Goal: Task Accomplishment & Management: Use online tool/utility

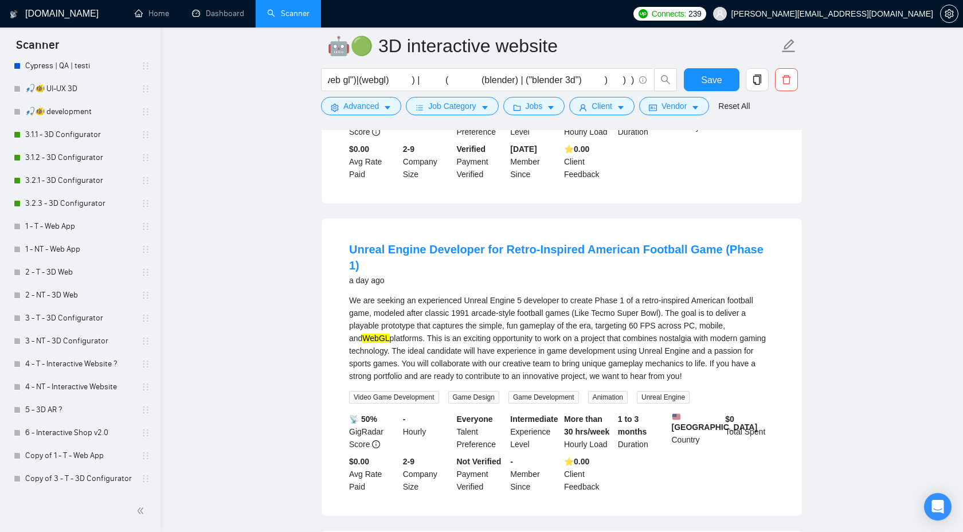
scroll to position [295, 0]
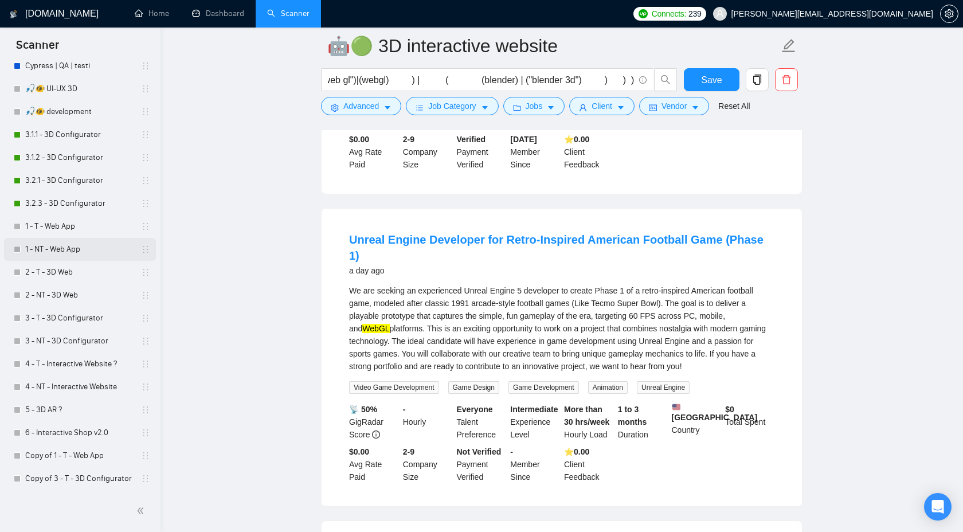
click at [83, 244] on link "1 - NT - Web App" at bounding box center [79, 249] width 109 height 23
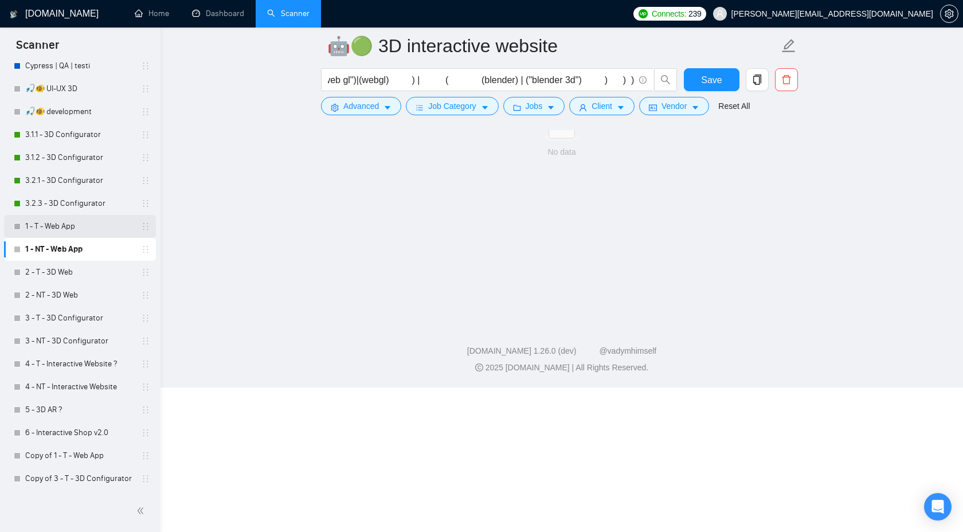
click at [90, 229] on link "1 - T - Web App" at bounding box center [79, 226] width 109 height 23
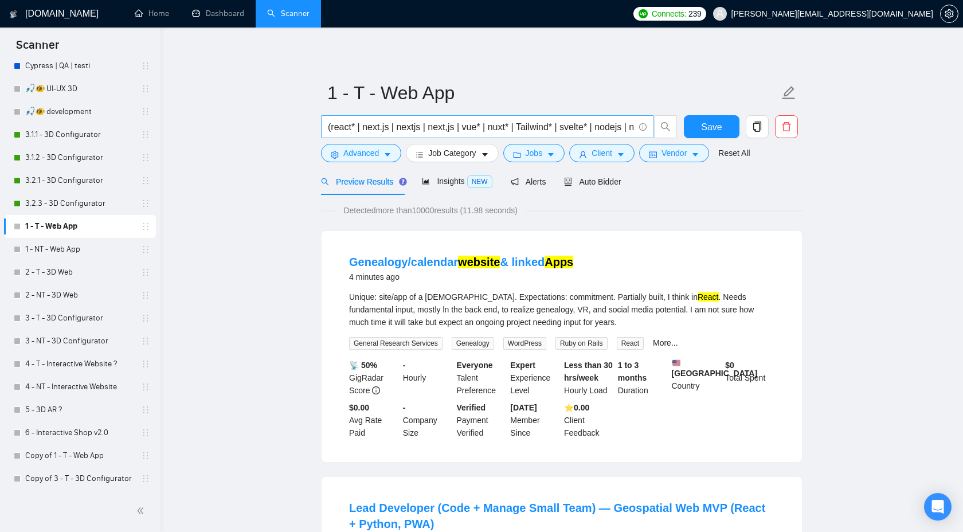
click at [348, 123] on input "(react* | next.js | nextjs | next,js | vue* | nuxt* | Tailwind* | svelte* | nod…" at bounding box center [481, 127] width 306 height 14
click at [83, 248] on link "1 - NT - Web App" at bounding box center [79, 249] width 109 height 23
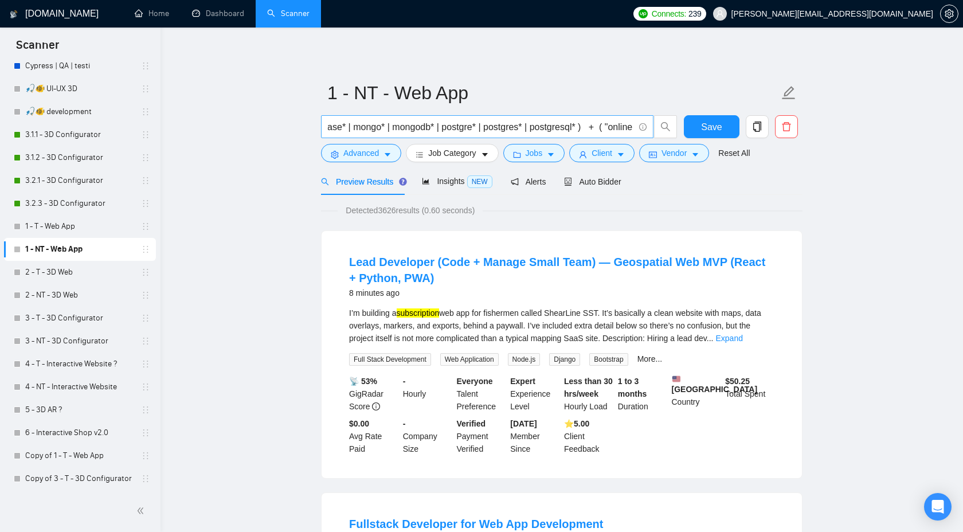
scroll to position [0, 503]
click at [526, 125] on input "(react* | next.js | nextjs | next,js | vue* | nuxt* | Tailwind* | svelte* | nod…" at bounding box center [481, 127] width 306 height 14
click at [61, 223] on link "1 - T - Web App" at bounding box center [79, 226] width 109 height 23
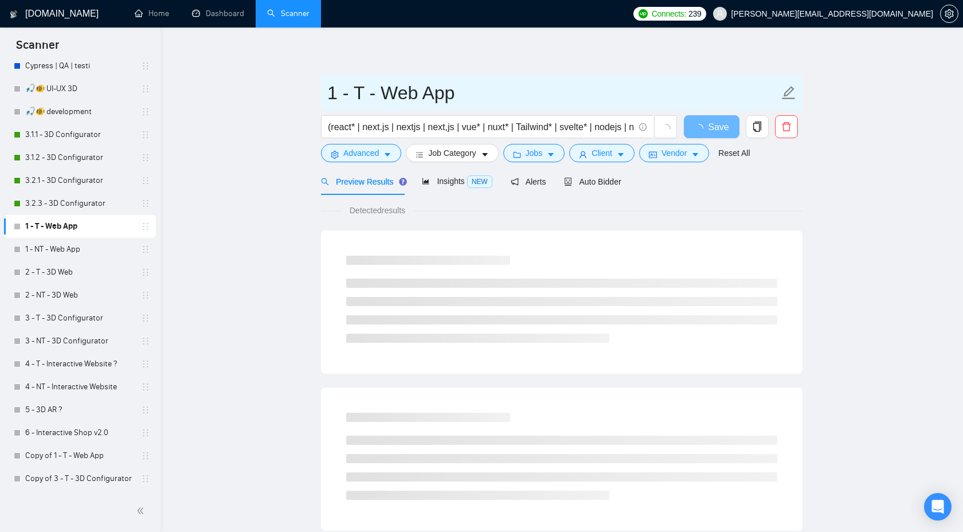
click at [336, 102] on input "1 - T - Web App" at bounding box center [552, 92] width 451 height 29
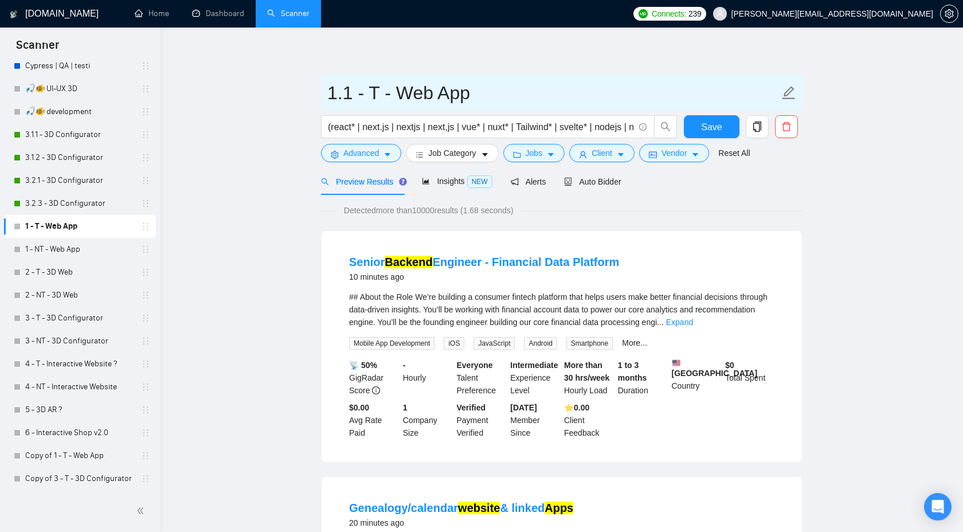
click at [376, 95] on input "1.1 - T - Web App" at bounding box center [552, 92] width 451 height 29
click at [382, 96] on input "1.1 - T - Web App" at bounding box center [552, 92] width 451 height 29
type input "1.1 - react - Web App"
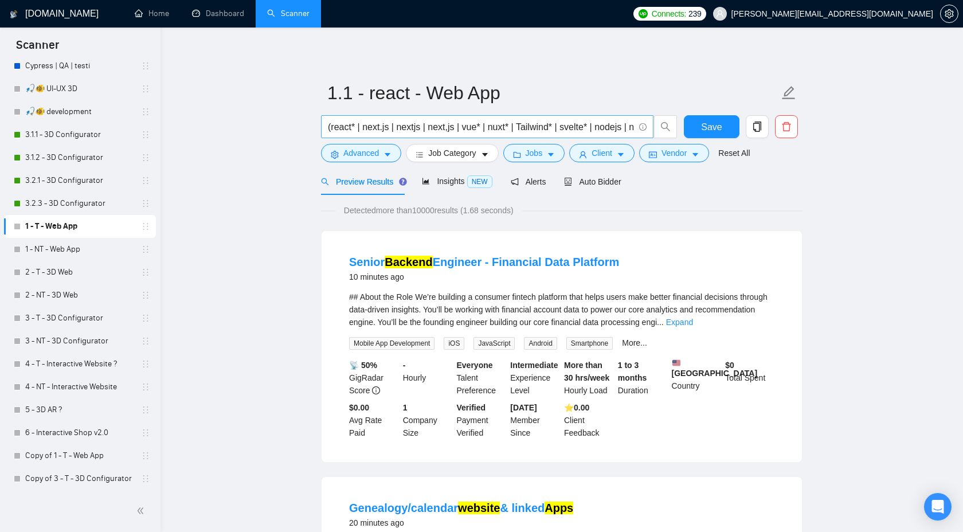
click at [451, 130] on input "(react* | next.js | nextjs | next,js | vue* | nuxt* | Tailwind* | svelte* | nod…" at bounding box center [481, 127] width 306 height 14
paste input "Tailwind* | svelte*"
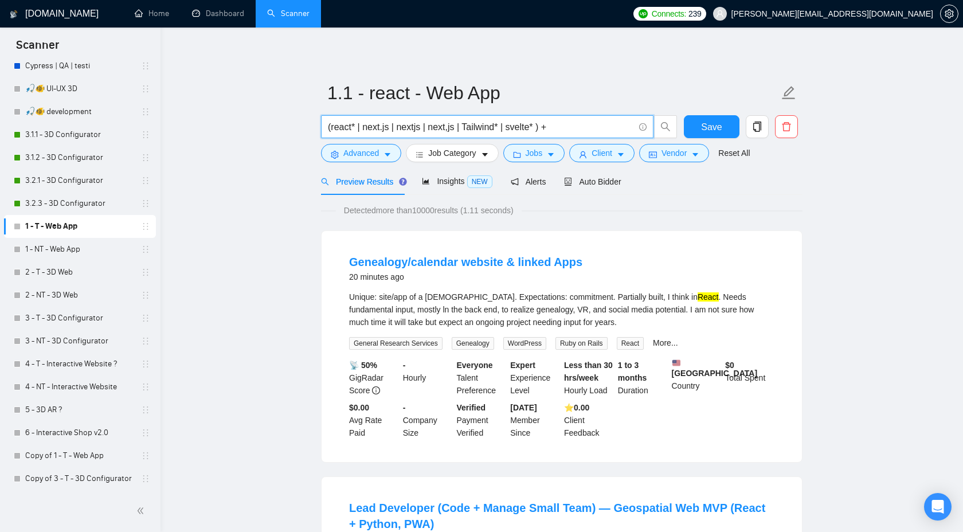
paste input "( Ai* | App* | payment* | auth* | signup* | signin*| "sign up" | "sign in" | lo…"
click at [445, 179] on span "Insights NEW" at bounding box center [457, 180] width 70 height 9
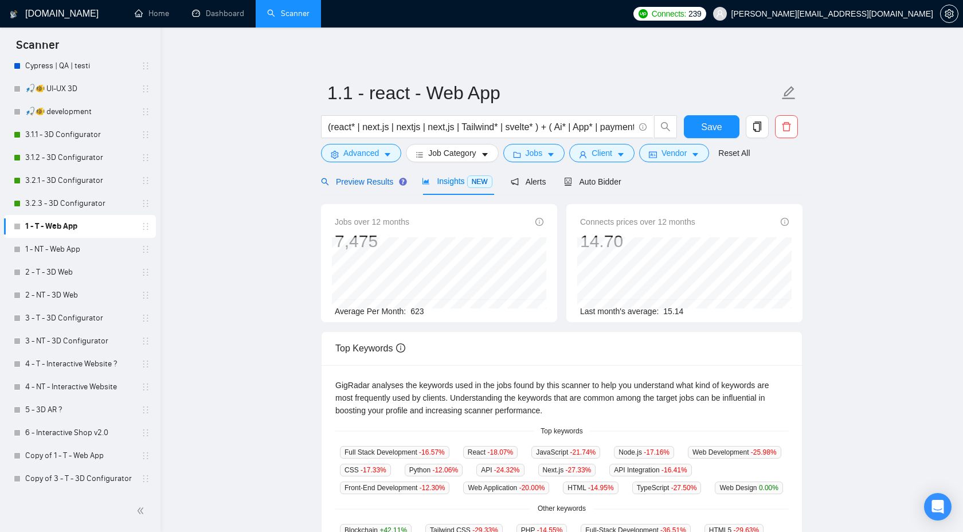
click at [359, 181] on span "Preview Results" at bounding box center [362, 181] width 83 height 9
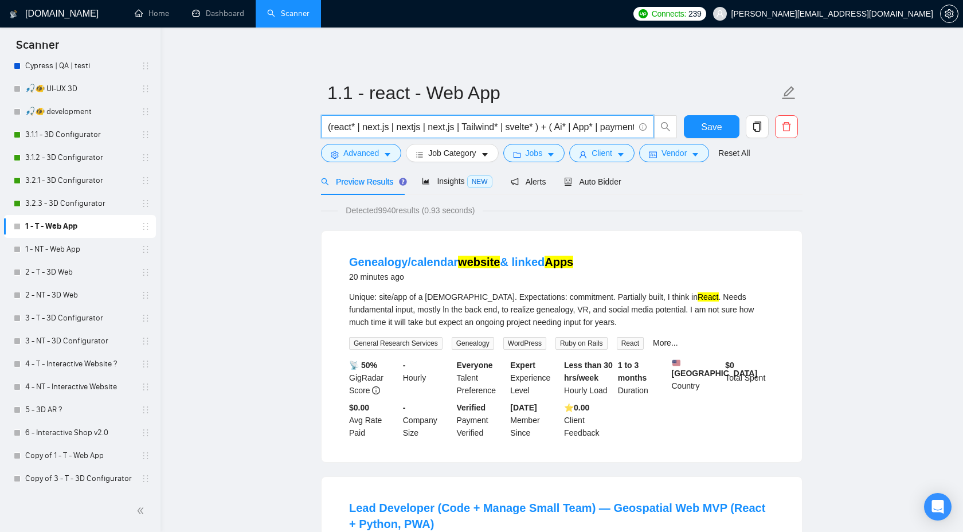
drag, startPoint x: 464, startPoint y: 126, endPoint x: 535, endPoint y: 124, distance: 70.5
click at [535, 124] on input "(react* | next.js | nextjs | next,js | Tailwind* | svelte* ) + ( Ai* | App* | p…" at bounding box center [481, 127] width 306 height 14
drag, startPoint x: 456, startPoint y: 128, endPoint x: 360, endPoint y: 127, distance: 95.1
click at [360, 127] on input "(react* | next.js | nextjs | next,js ) + ( Ai* | App* | payment* | auth* | sign…" at bounding box center [481, 127] width 306 height 14
click at [444, 182] on span "Insights NEW" at bounding box center [457, 180] width 70 height 9
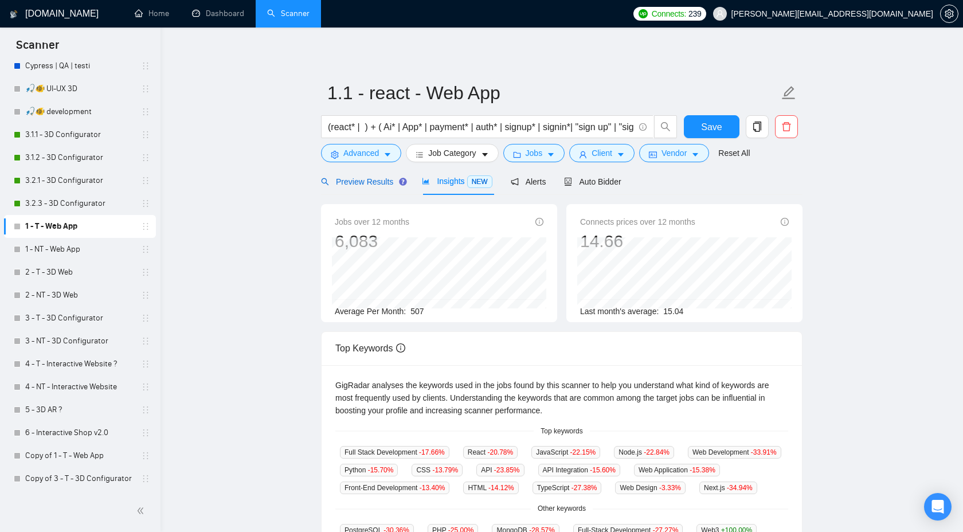
click at [355, 180] on span "Preview Results" at bounding box center [362, 181] width 83 height 9
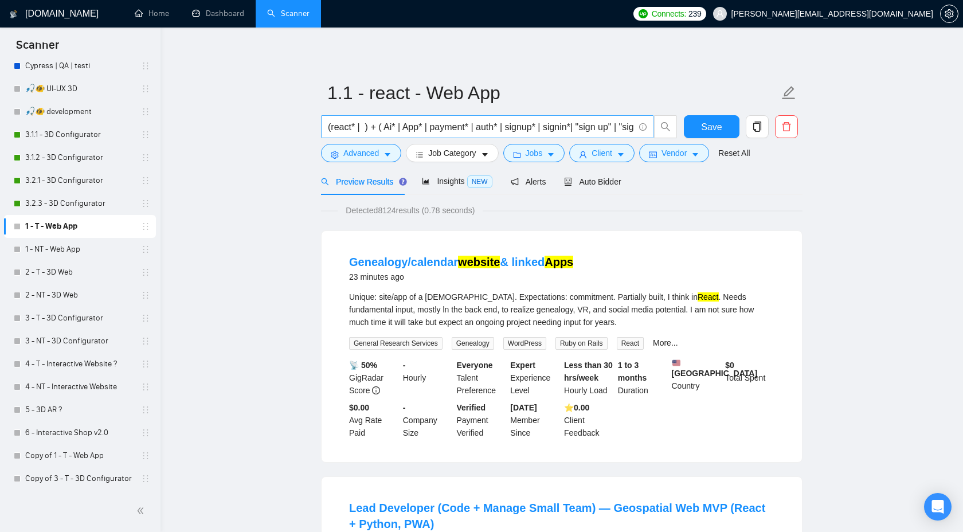
click at [364, 131] on input "(react* | ) + ( Ai* | App* | payment* | auth* | signup* | signin*| "sign up" | …" at bounding box center [481, 127] width 306 height 14
type input "(react* | next.js | nextjs | next,js ) + ( Ai* | App* | payment* | auth* | sign…"
click at [685, 216] on div "Detected 8124 results (0.78 seconds)" at bounding box center [561, 210] width 481 height 13
click at [694, 123] on button "Save" at bounding box center [712, 126] width 56 height 23
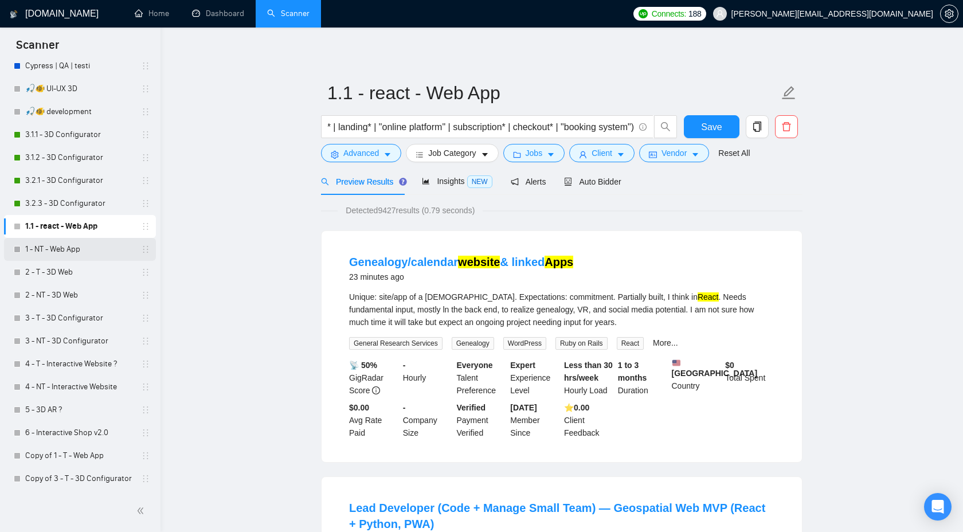
click at [76, 245] on link "1 - NT - Web App" at bounding box center [79, 249] width 109 height 23
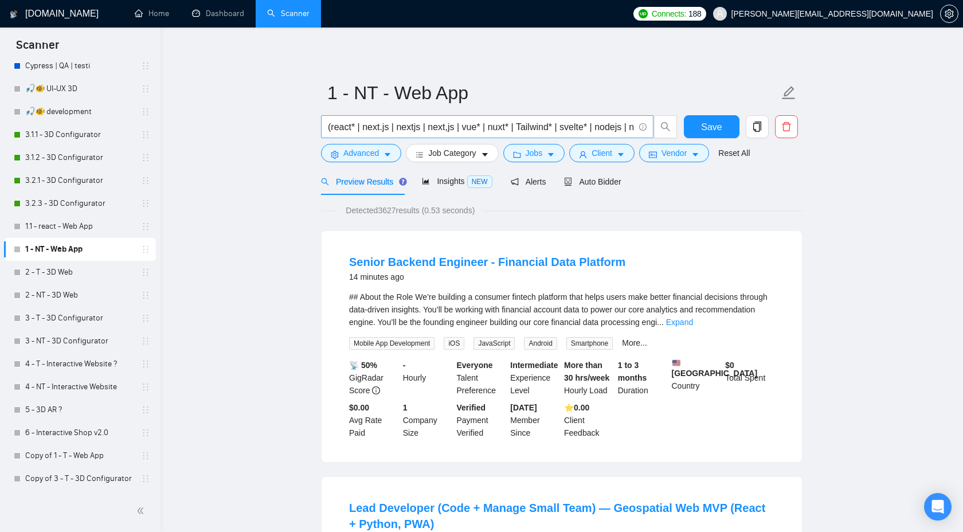
click at [437, 119] on span "(react* | next.js | nextjs | next,js | vue* | nuxt* | Tailwind* | svelte* | nod…" at bounding box center [487, 126] width 332 height 23
paste input "vue* | nuxt* | tailwind*"
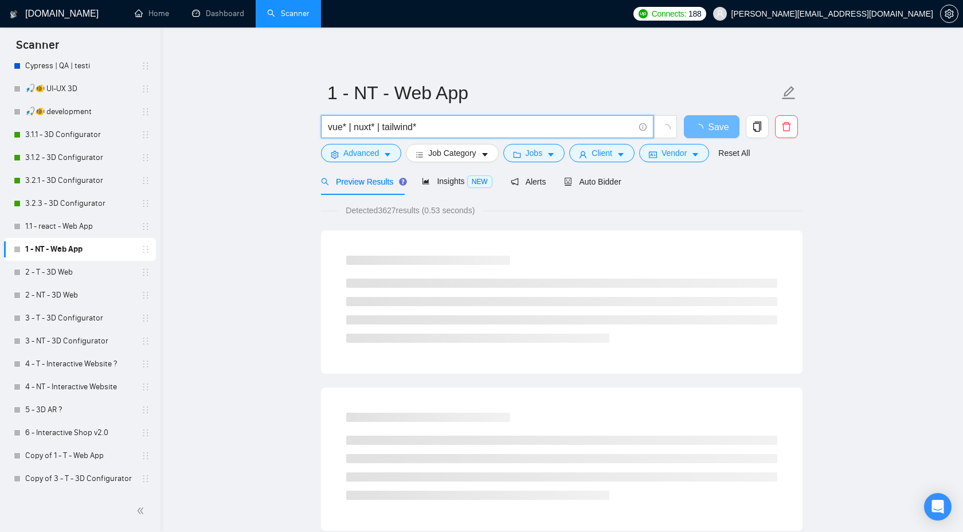
click at [329, 127] on input "vue* | nuxt* | tailwind*" at bounding box center [481, 127] width 306 height 14
click at [454, 131] on input "(vue* | nuxt* | tailwind*" at bounding box center [481, 127] width 306 height 14
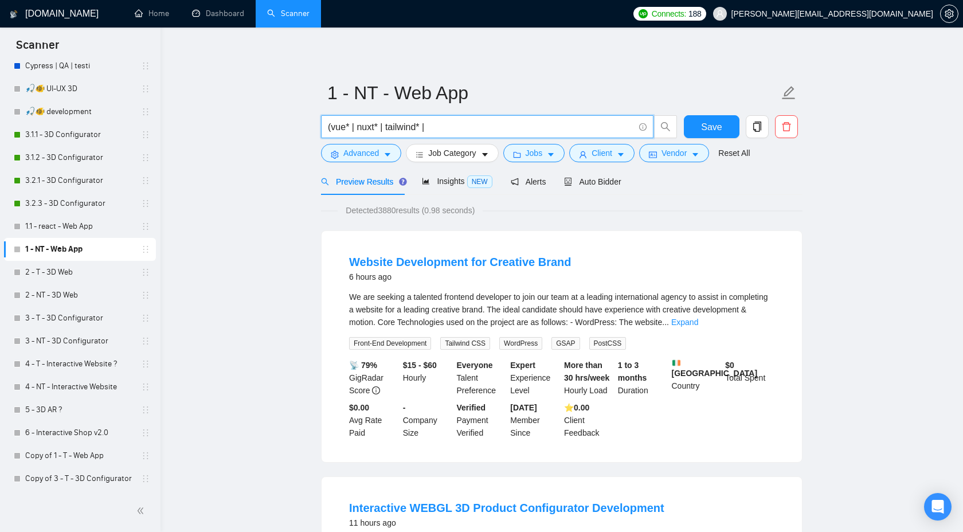
paste input "svelte*"
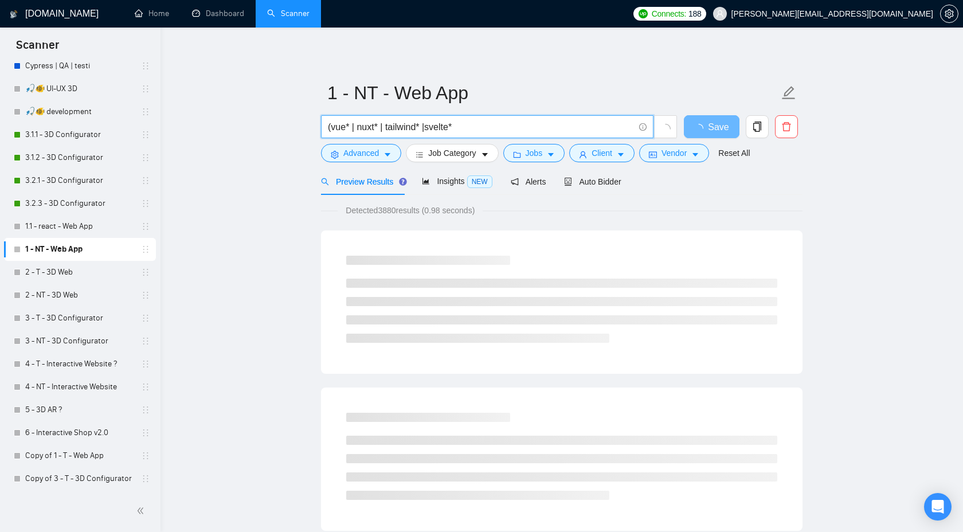
click at [424, 128] on input "(vue* | nuxt* | tailwind* |svelte*" at bounding box center [481, 127] width 306 height 14
click at [427, 128] on input "(vue* | nuxt* | tailwind* |svelte*" at bounding box center [481, 127] width 306 height 14
click at [469, 129] on input "(vue* | nuxt* | tailwind* | svelte*" at bounding box center [481, 127] width 306 height 14
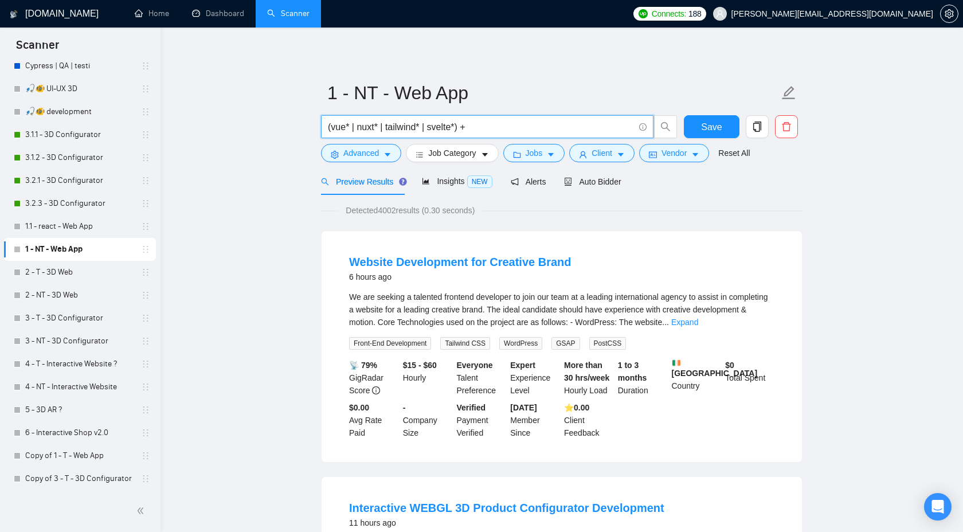
paste input "( Ai* | App* | payment* | auth* | signup* | signin*| "sign up" | "sign in" | lo…"
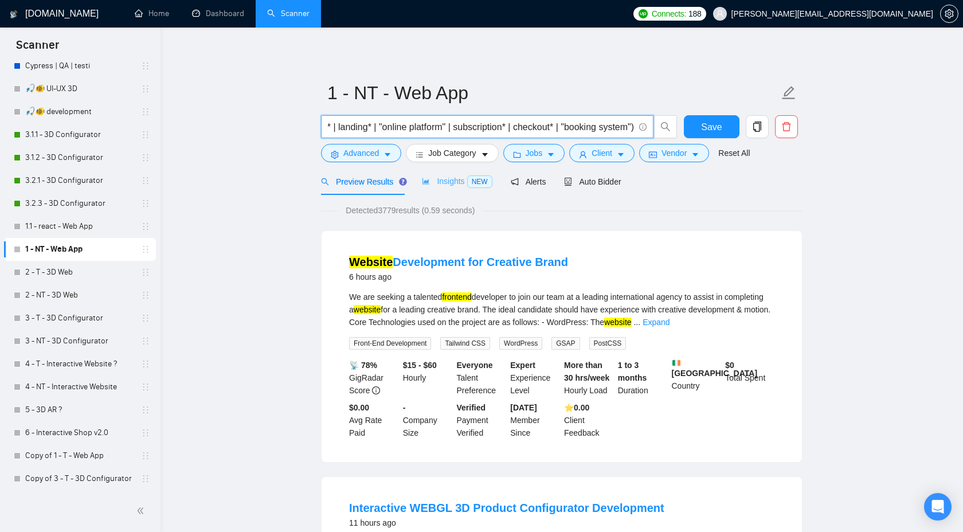
type input "(vue* | nuxt* | tailwind* | svelte*) + ( Ai* | App* | payment* | auth* | signup…"
click at [450, 183] on span "Insights NEW" at bounding box center [457, 180] width 70 height 9
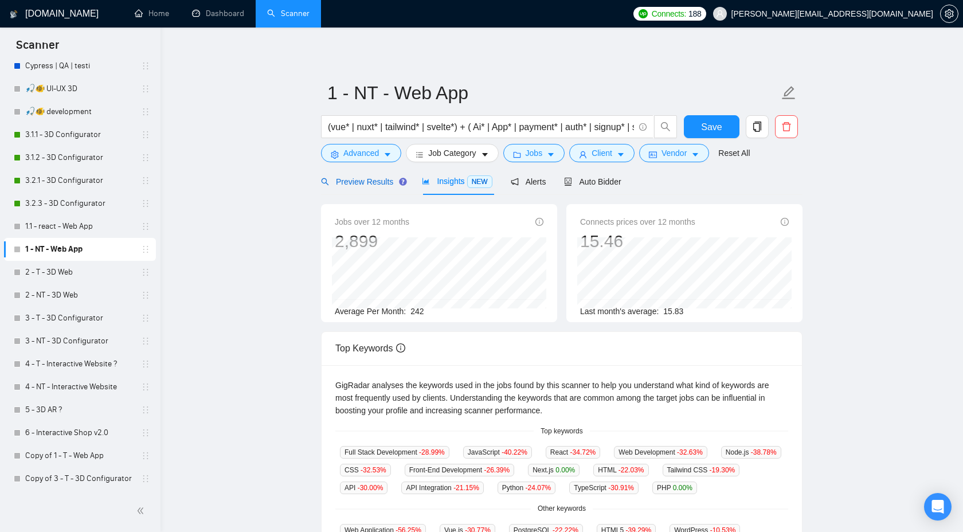
click at [377, 185] on span "Preview Results" at bounding box center [362, 181] width 83 height 9
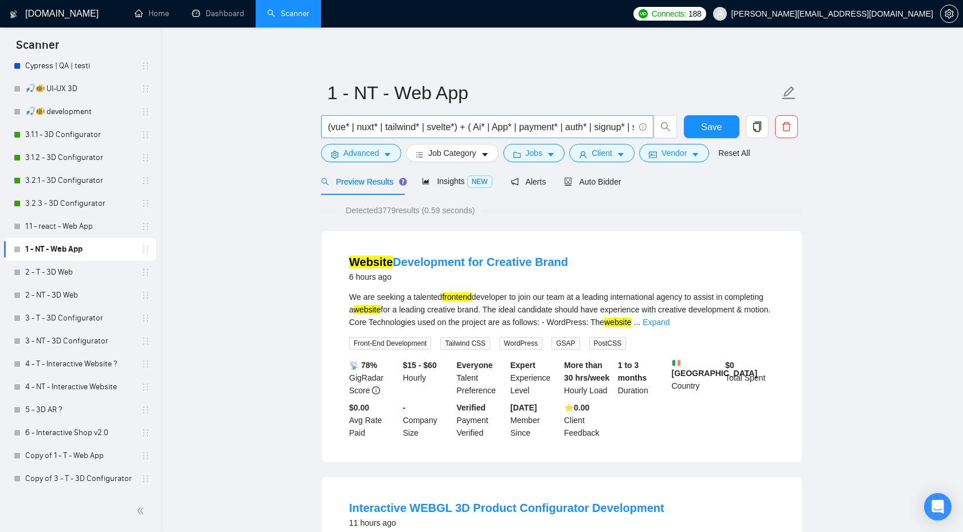
click at [338, 127] on input "(vue* | nuxt* | tailwind* | svelte*) + ( Ai* | App* | payment* | auth* | signup…" at bounding box center [481, 127] width 306 height 14
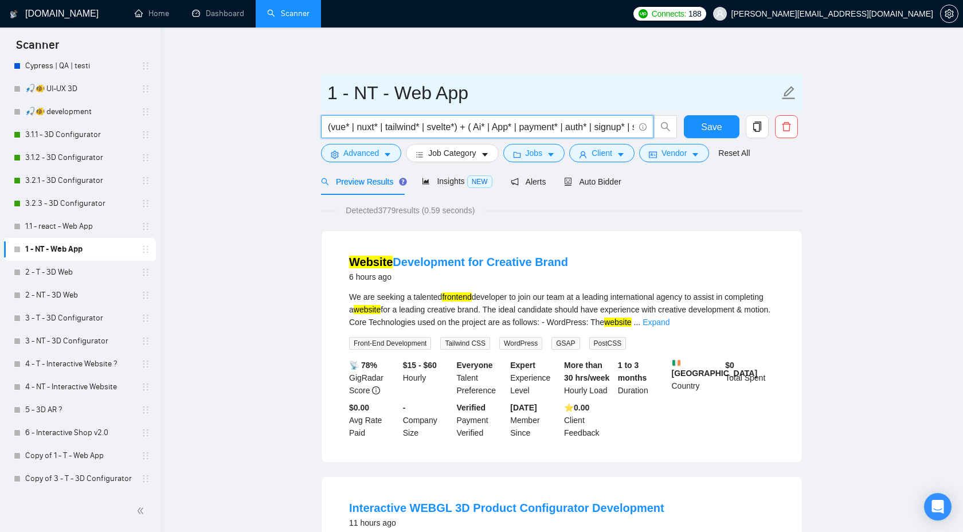
click at [369, 90] on input "1 - NT - Web App" at bounding box center [552, 92] width 451 height 29
paste input "vue"
click at [335, 91] on input "1 - vue - Web App" at bounding box center [552, 92] width 451 height 29
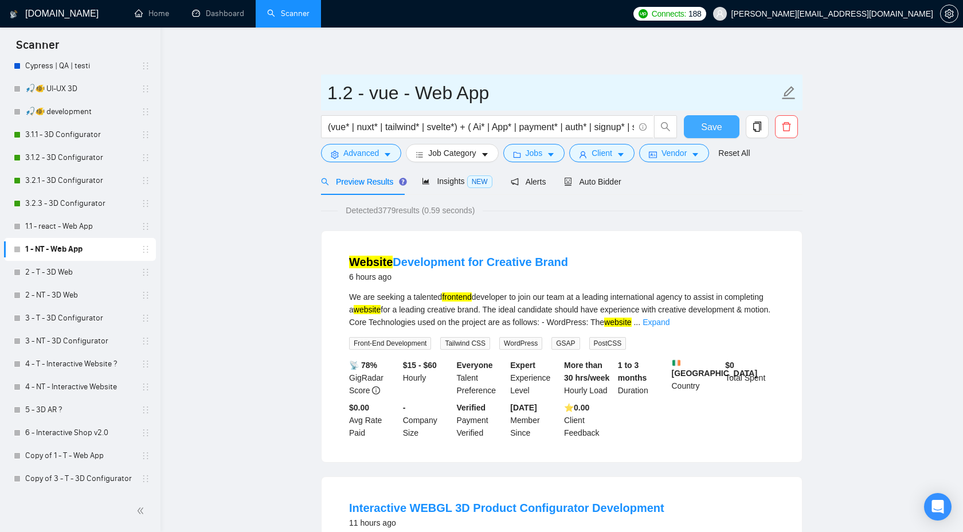
type input "1.2 - vue - Web App"
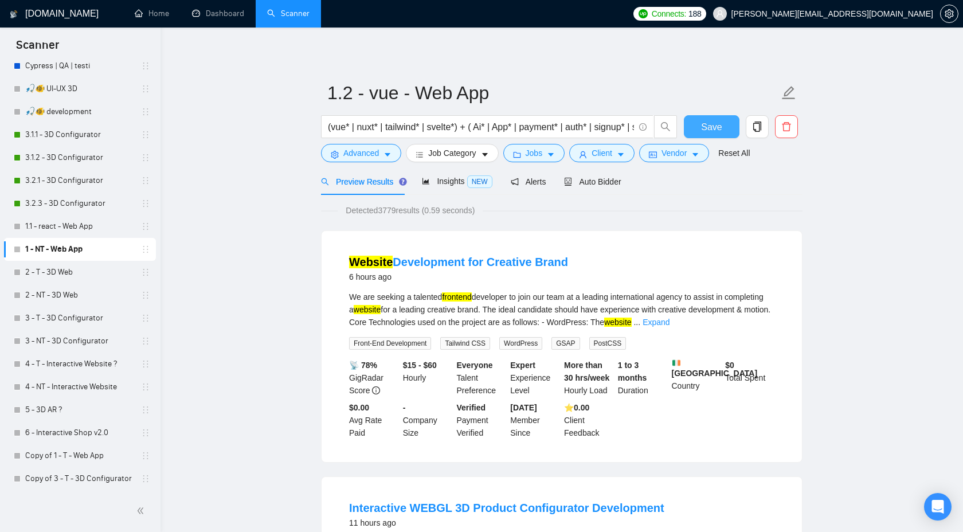
click at [720, 131] on span "Save" at bounding box center [711, 127] width 21 height 14
click at [707, 131] on span "Save" at bounding box center [711, 127] width 21 height 14
click at [543, 158] on span "Jobs" at bounding box center [533, 153] width 17 height 13
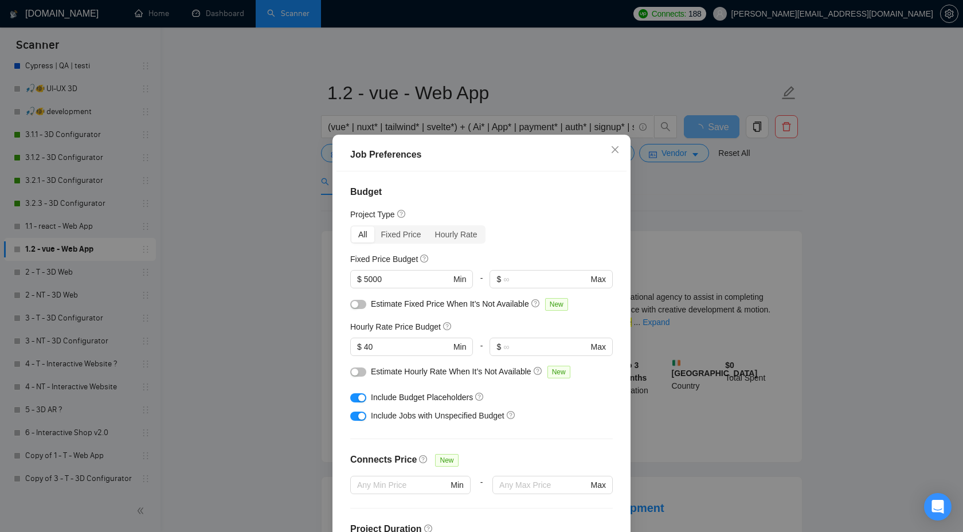
click at [756, 213] on div "Job Preferences Budget Project Type All Fixed Price Hourly Rate Fixed Price Bud…" at bounding box center [481, 266] width 963 height 532
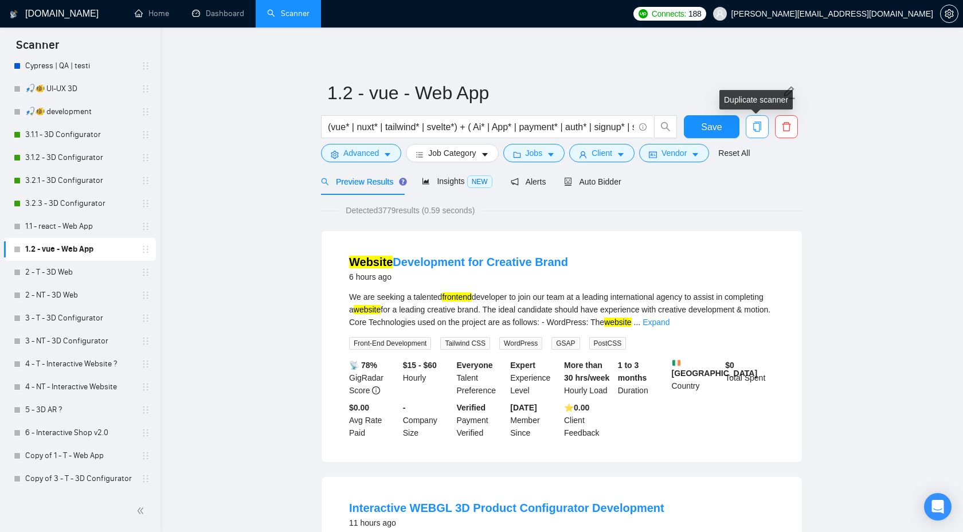
click at [753, 129] on icon "copy" at bounding box center [757, 126] width 8 height 10
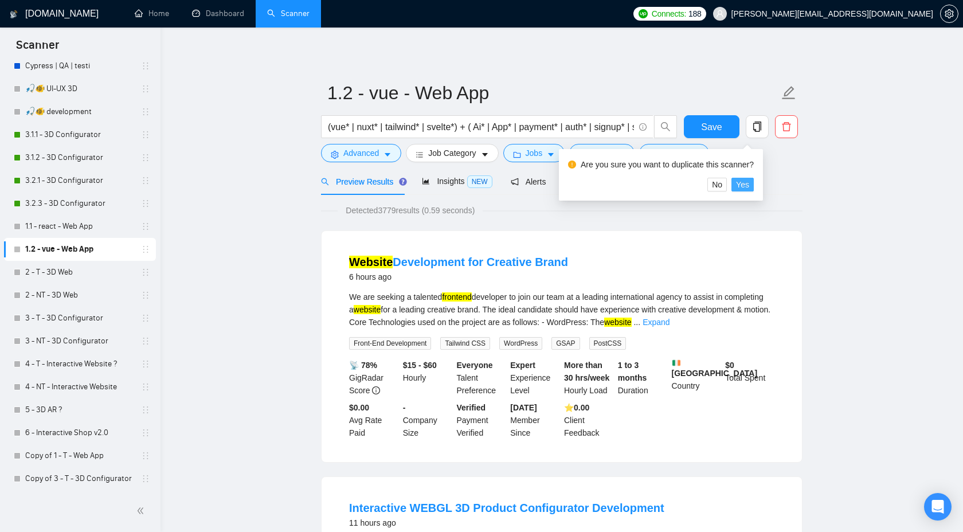
click at [749, 186] on span "Yes" at bounding box center [742, 184] width 13 height 13
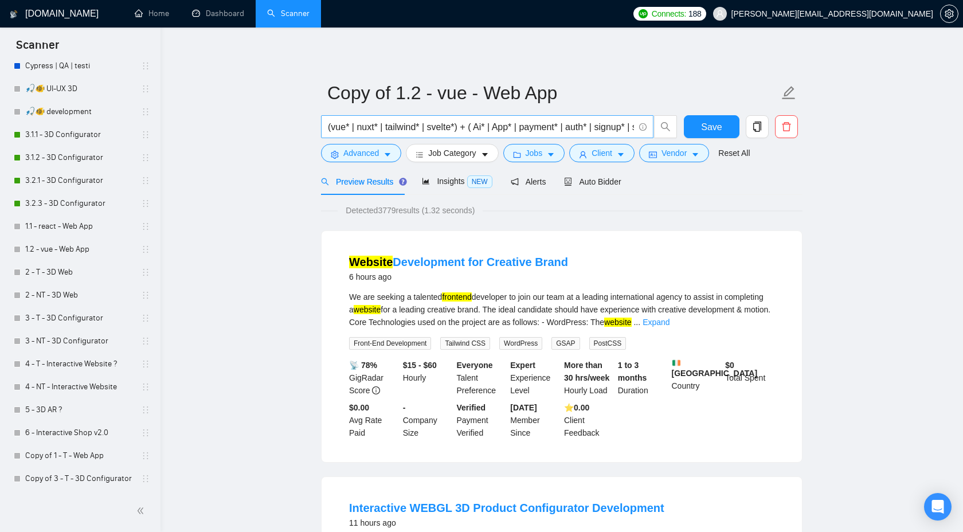
click at [435, 128] on input "(vue* | nuxt* | tailwind* | svelte*) + ( Ai* | App* | payment* | auth* | signup…" at bounding box center [481, 127] width 306 height 14
paste input "nodejs | node.js | node-js | node,js | express* | nest* | firebase* | mongo* | …"
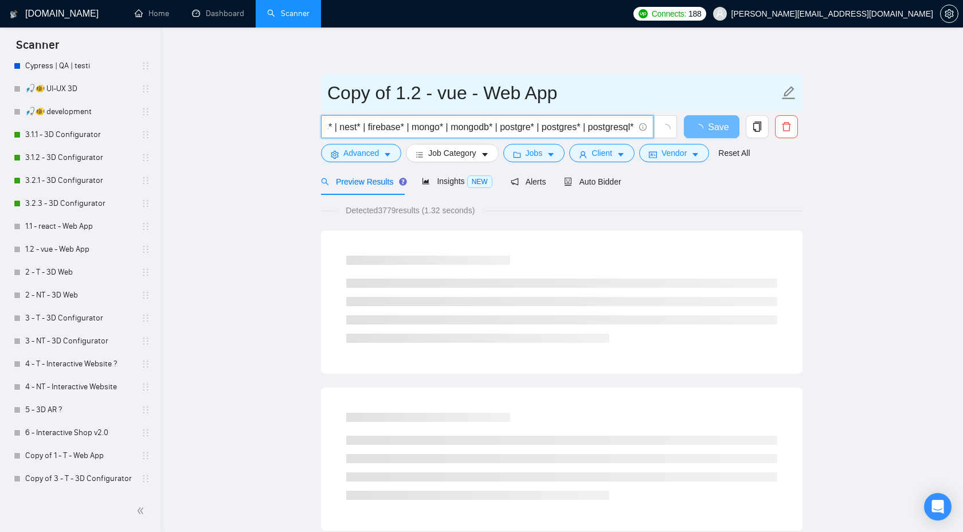
type input "nodejs | node.js | node-js | node,js | express* | nest* | firebase* | mongo* | …"
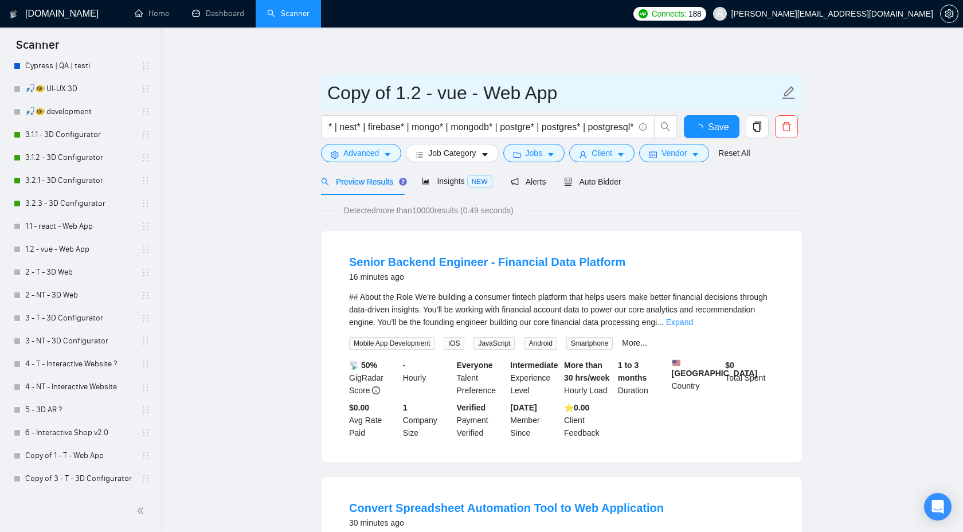
scroll to position [0, 0]
drag, startPoint x: 356, startPoint y: 95, endPoint x: 266, endPoint y: 88, distance: 90.8
click at [352, 90] on input "1.2 - vue - Web App" at bounding box center [552, 92] width 451 height 29
click at [382, 99] on input "1.2 - vue - Web App" at bounding box center [552, 92] width 451 height 29
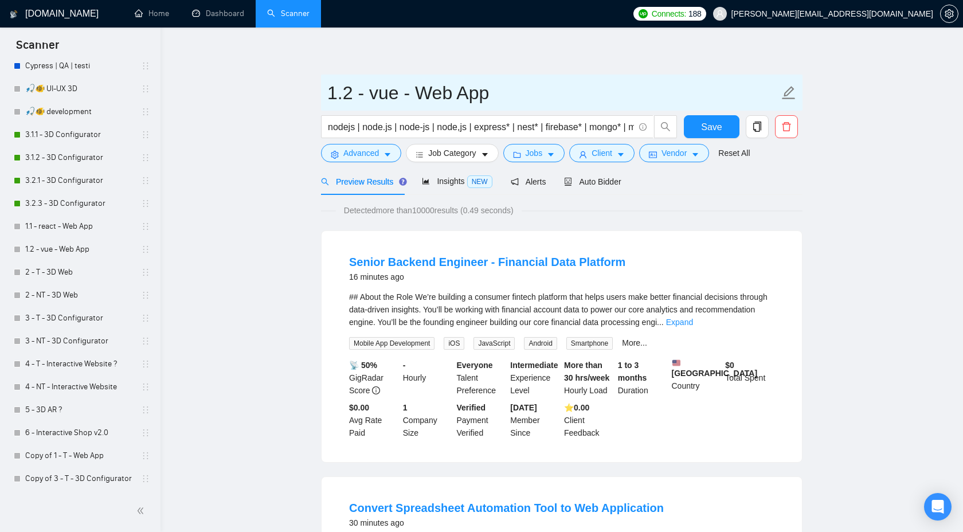
click at [382, 99] on input "1.2 - vue - Web App" at bounding box center [552, 92] width 451 height 29
type input "1.2 - backend - Web App"
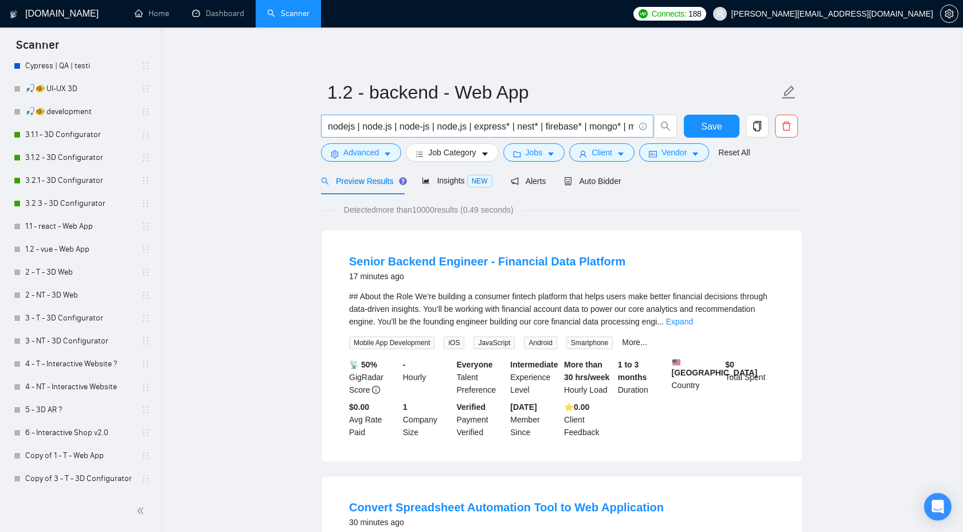
click at [328, 128] on input "nodejs | node.js | node-js | node,js | express* | nest* | firebase* | mongo* | …" at bounding box center [481, 126] width 306 height 14
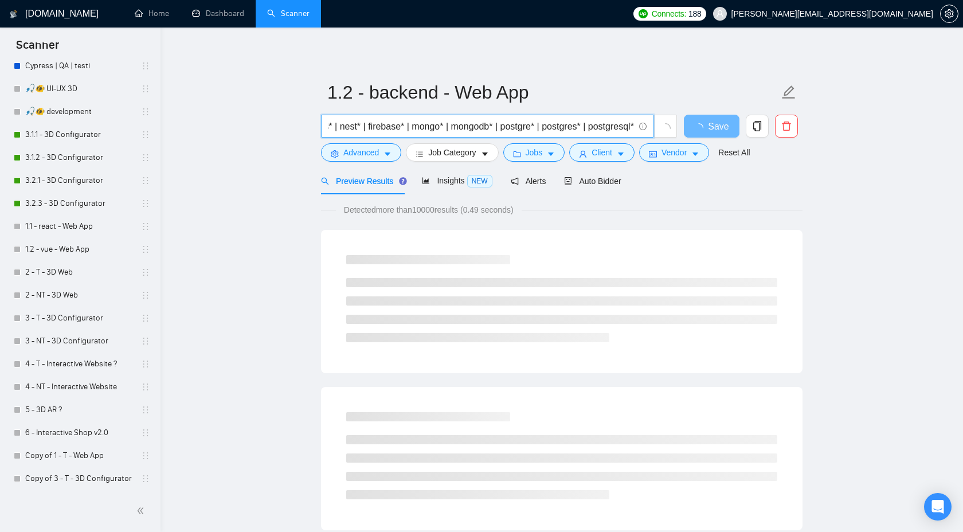
scroll to position [0, 192]
click at [631, 128] on input "(nodejs | node.js | node-js | node,js | express* | nest* | firebase* | mongo* |…" at bounding box center [481, 126] width 306 height 14
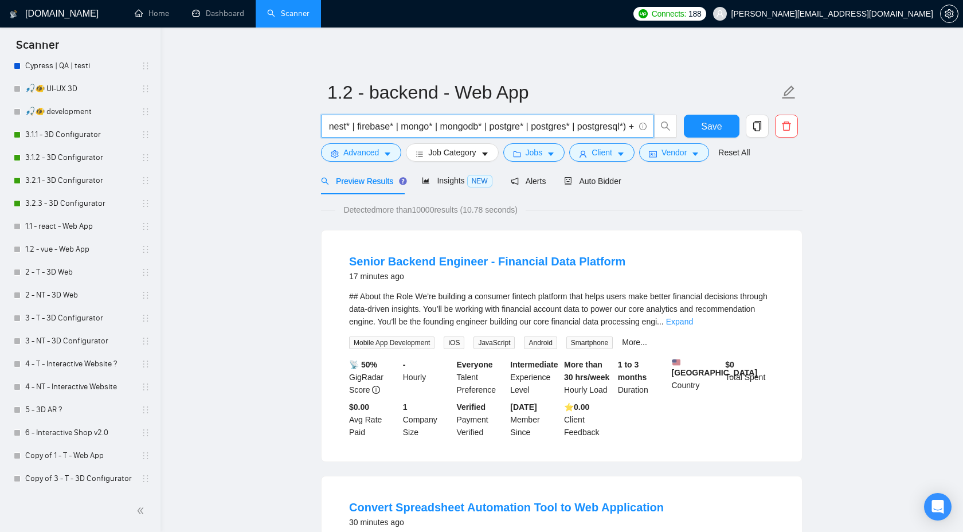
scroll to position [0, 206]
paste input "( Ai* | App* | payment* | auth* | signup* | signin*| "sign up" | "sign in" | lo…"
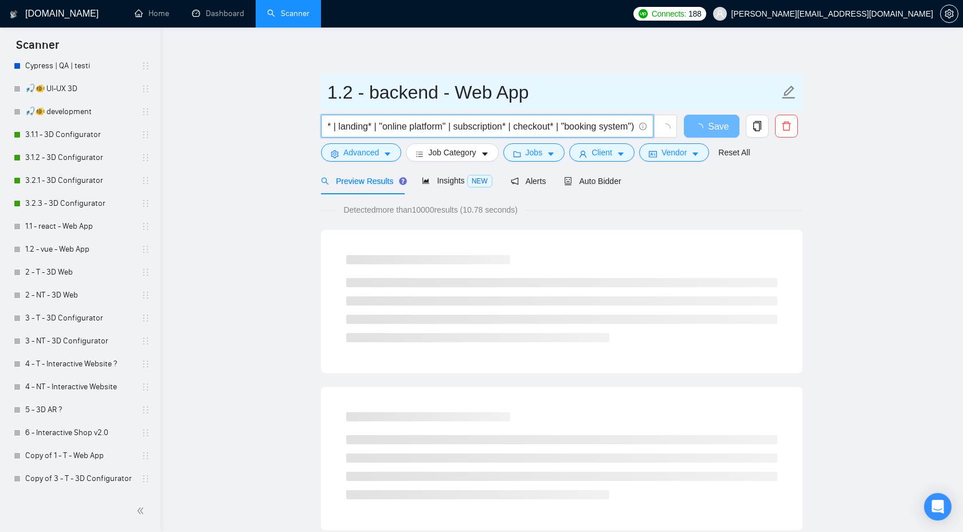
type input "(nodejs | node.js | node-js | node,js | express* | nest* | firebase* | mongo* |…"
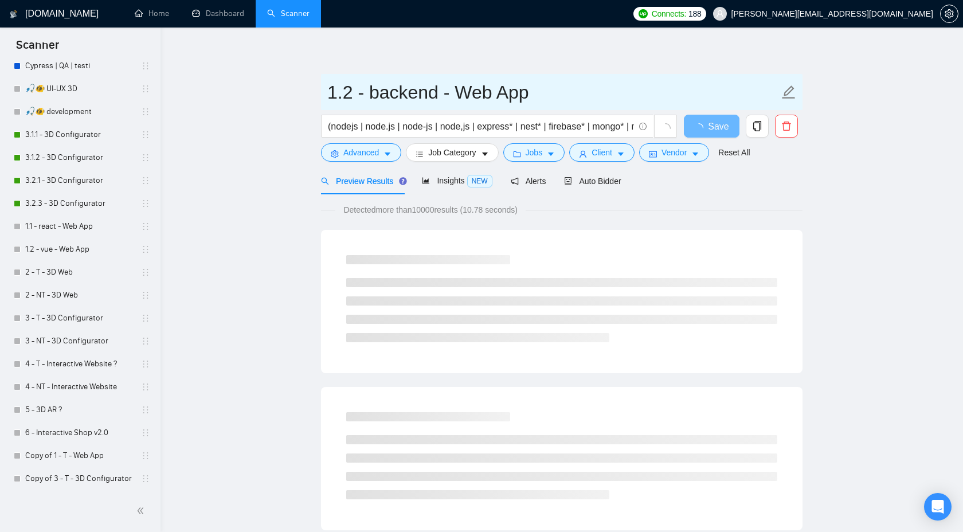
click at [352, 97] on input "1.2 - backend - Web App" at bounding box center [552, 92] width 451 height 29
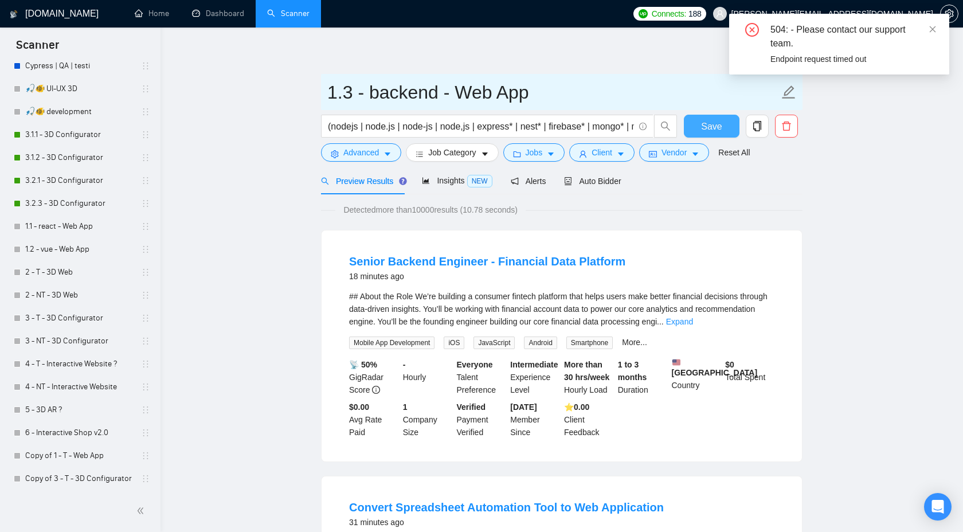
type input "1.3 - backend - Web App"
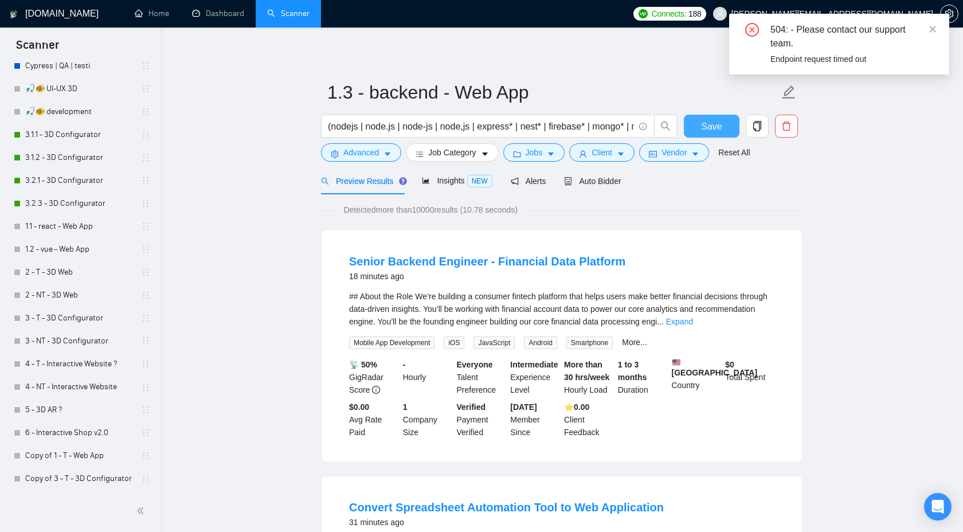
click at [706, 130] on span "Save" at bounding box center [711, 126] width 21 height 14
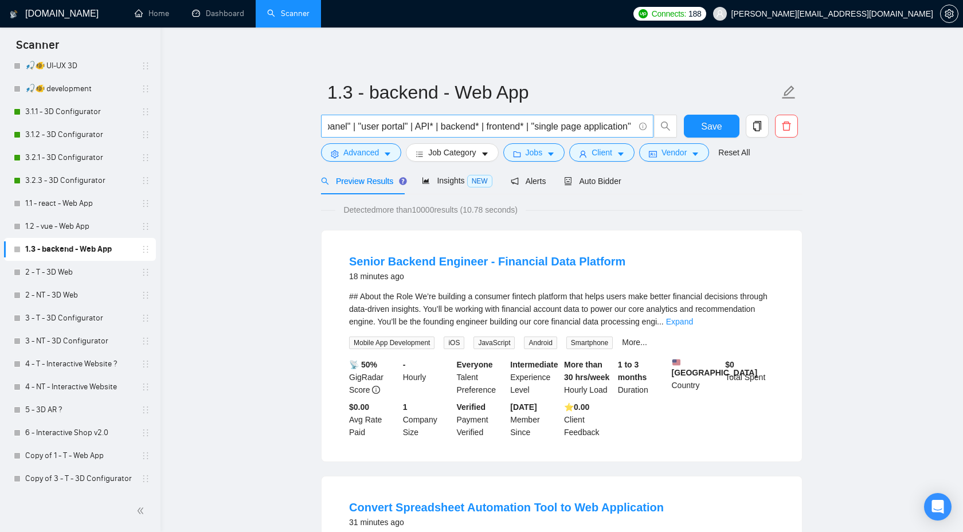
scroll to position [0, 1289]
click at [693, 319] on link "Expand" at bounding box center [679, 321] width 27 height 9
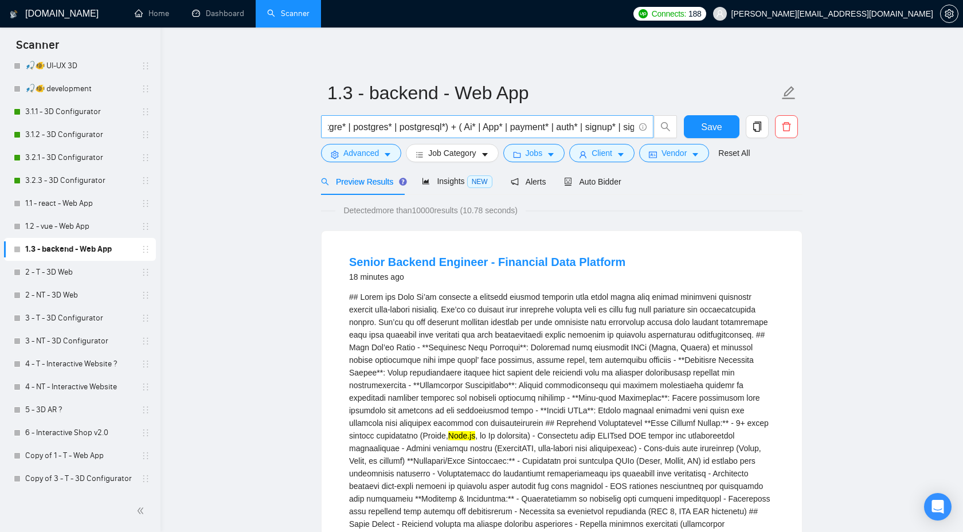
scroll to position [0, 0]
click at [498, 129] on input "(nodejs | node.js | node-js | node,js | express* | nest* | firebase* | mongo* |…" at bounding box center [481, 127] width 306 height 14
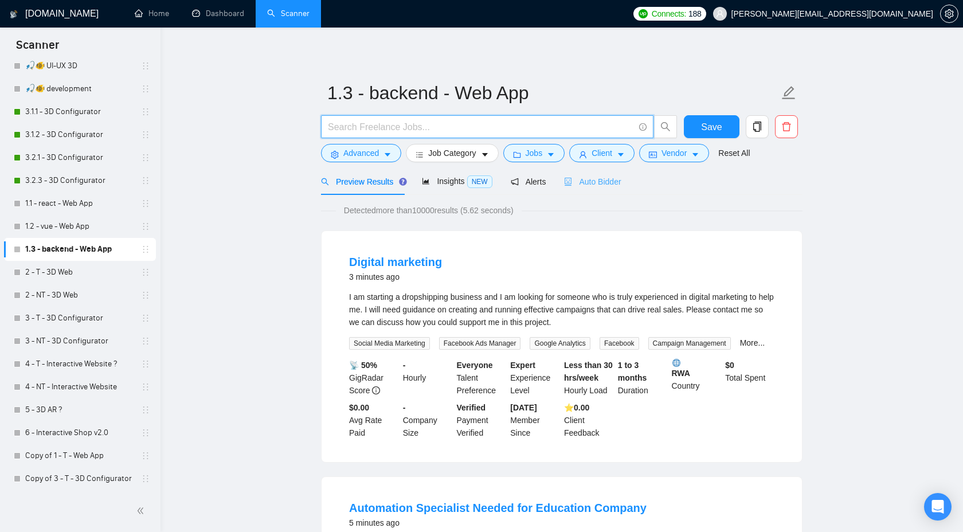
paste input "(nodejs | node.js | node-js | node,js | express* | nest* | firebase* | mongo* |…"
type input "(nodejs | node.js | node-js | node,js | express* | nest* | firebase* | mongo* |…"
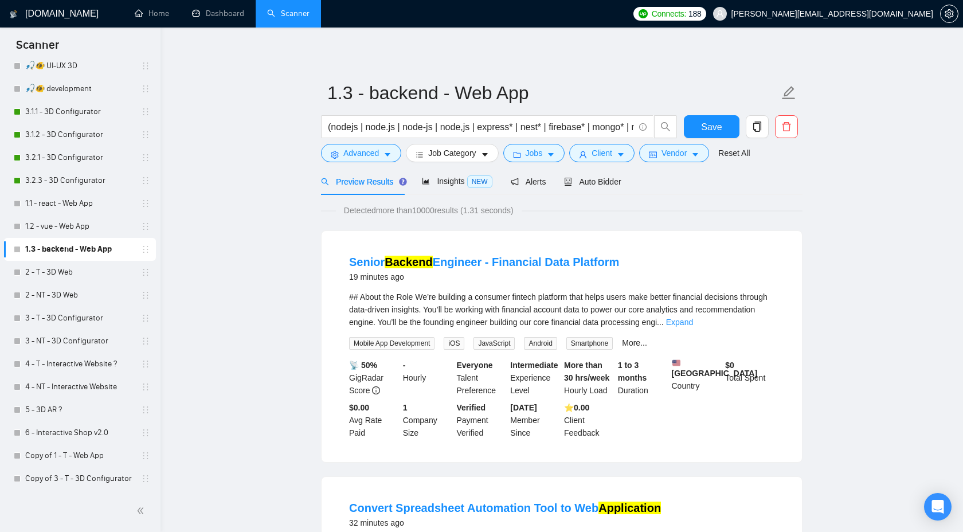
click at [756, 327] on div "## About the Role We’re building a consumer fintech platform that helps users m…" at bounding box center [561, 309] width 425 height 38
click at [693, 325] on link "Expand" at bounding box center [679, 321] width 27 height 9
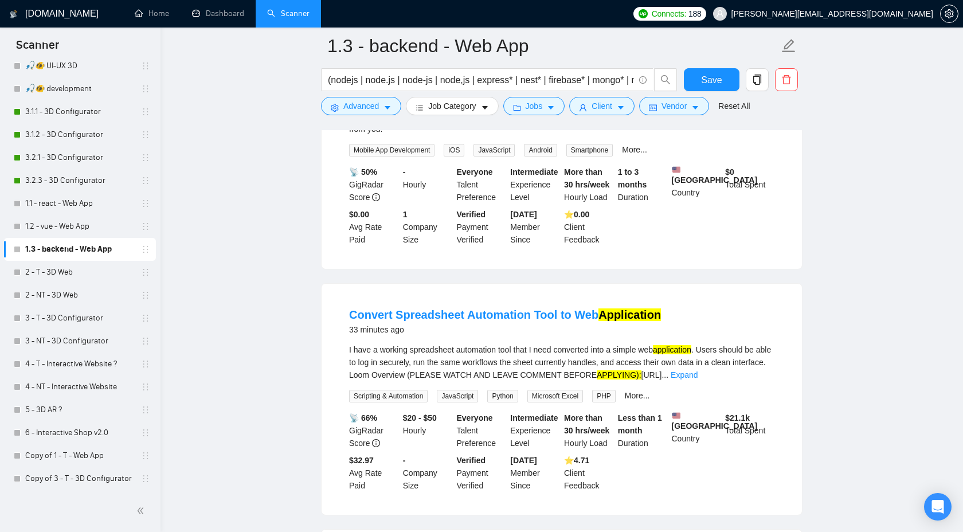
scroll to position [473, 0]
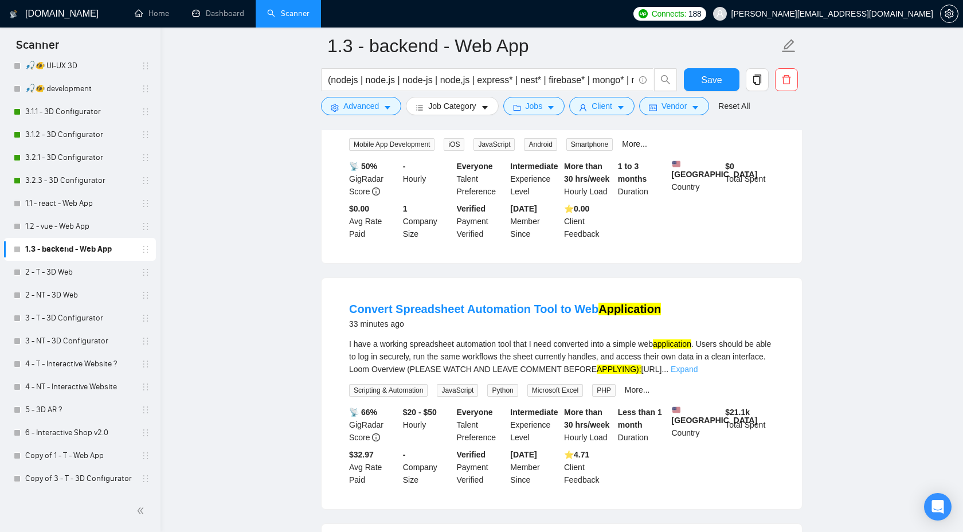
click at [697, 374] on link "Expand" at bounding box center [683, 368] width 27 height 9
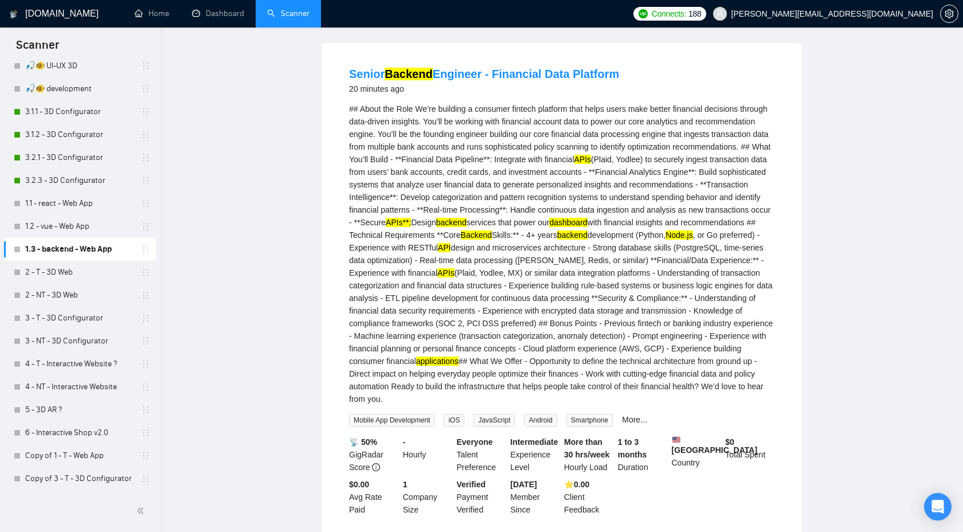
scroll to position [0, 0]
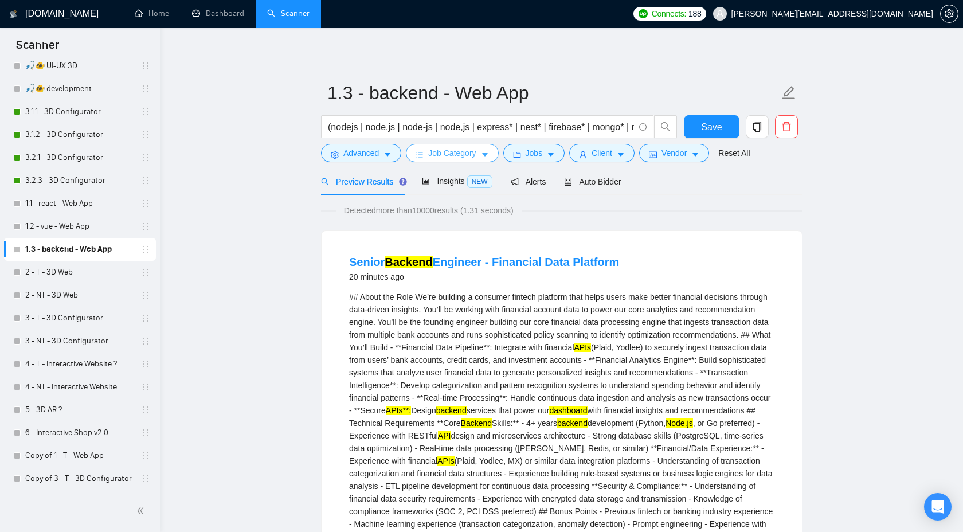
click at [458, 154] on span "Job Category" at bounding box center [452, 153] width 48 height 13
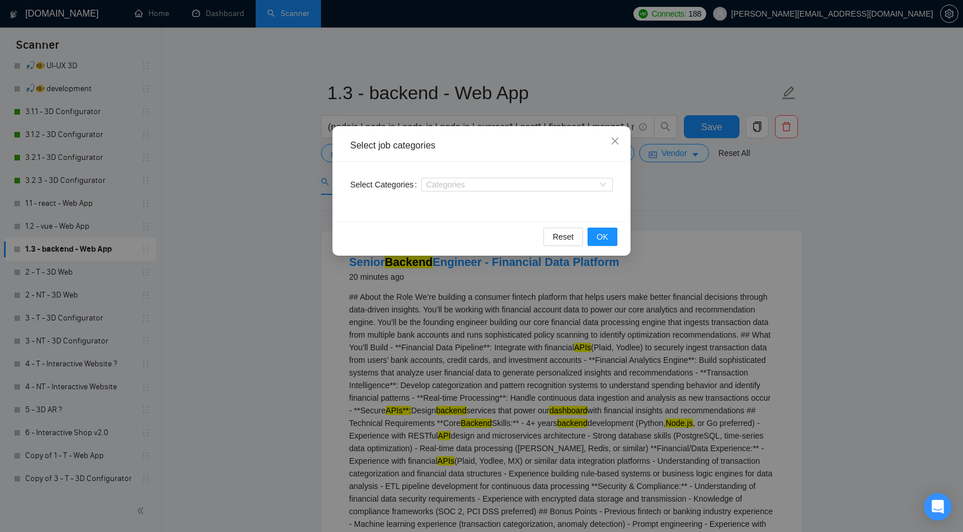
click at [684, 208] on div "Select job categories Select Categories Categories Reset OK" at bounding box center [481, 266] width 963 height 532
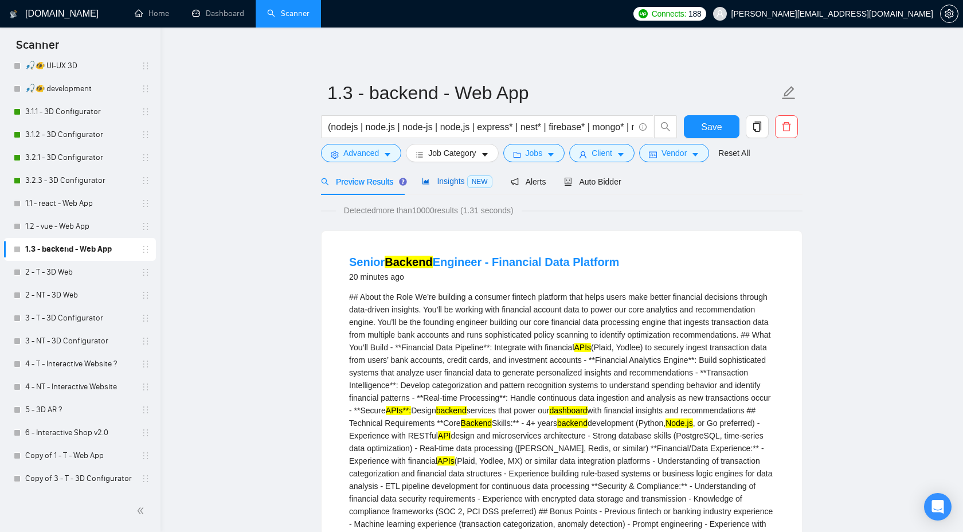
click at [468, 180] on span "Insights NEW" at bounding box center [457, 180] width 70 height 9
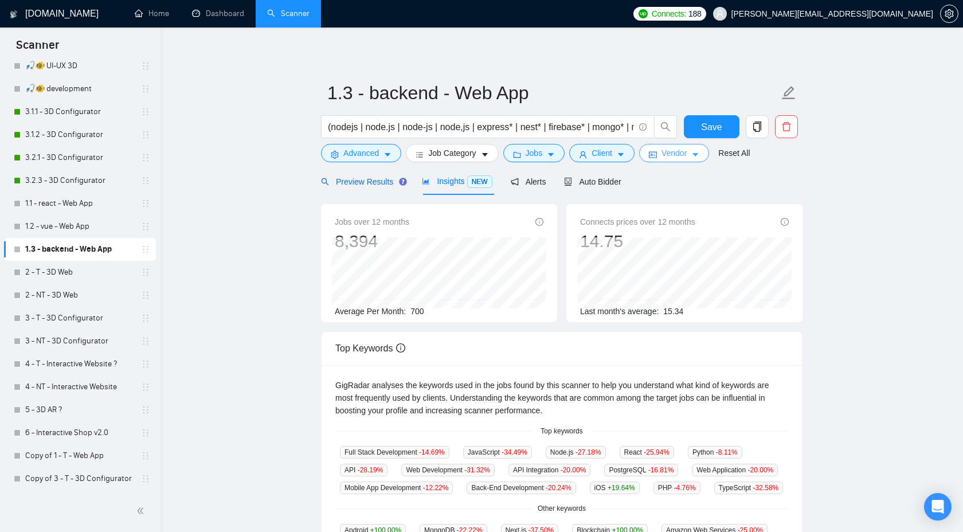
click at [361, 183] on span "Preview Results" at bounding box center [362, 181] width 83 height 9
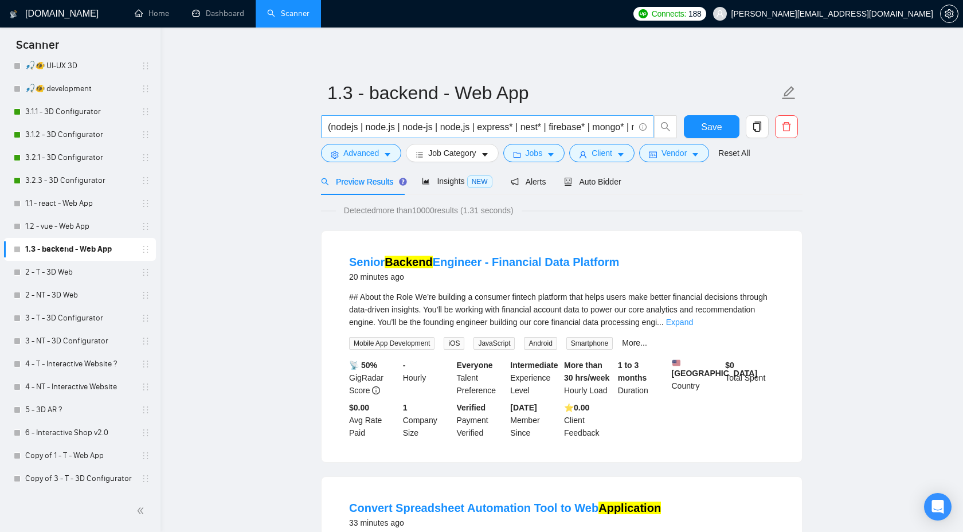
click at [527, 122] on input "(nodejs | node.js | node-js | node,js | express* | nest* | firebase* | mongo* |…" at bounding box center [481, 127] width 306 height 14
click at [698, 127] on button "Save" at bounding box center [712, 126] width 56 height 23
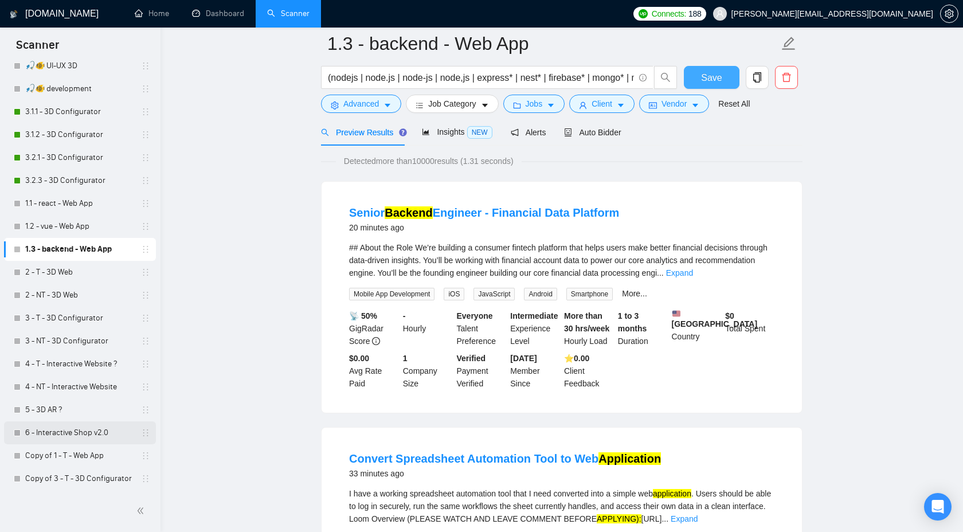
scroll to position [46, 0]
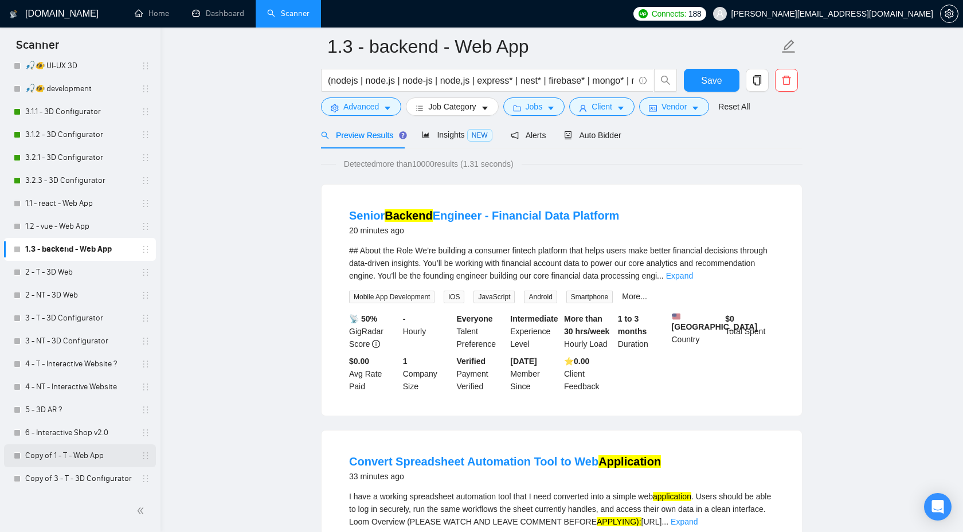
click at [101, 453] on link "Copy of 1 - T - Web App" at bounding box center [79, 455] width 109 height 23
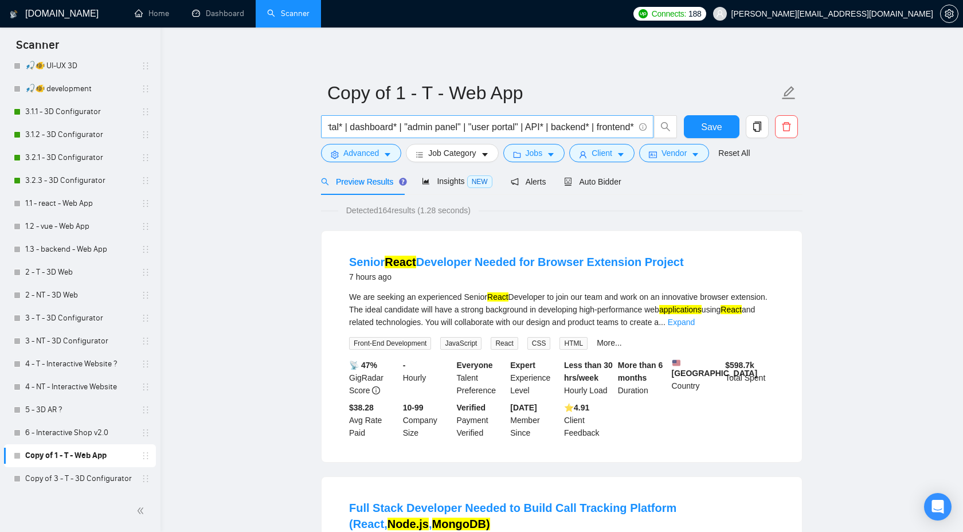
scroll to position [0, 1439]
click at [443, 187] on div "Insights NEW" at bounding box center [457, 181] width 70 height 13
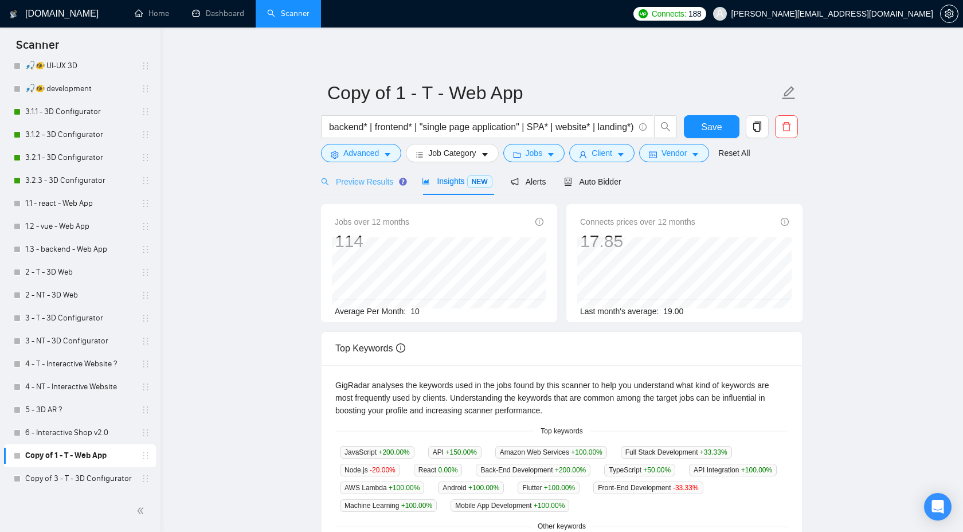
click at [380, 191] on div "Preview Results" at bounding box center [362, 181] width 83 height 27
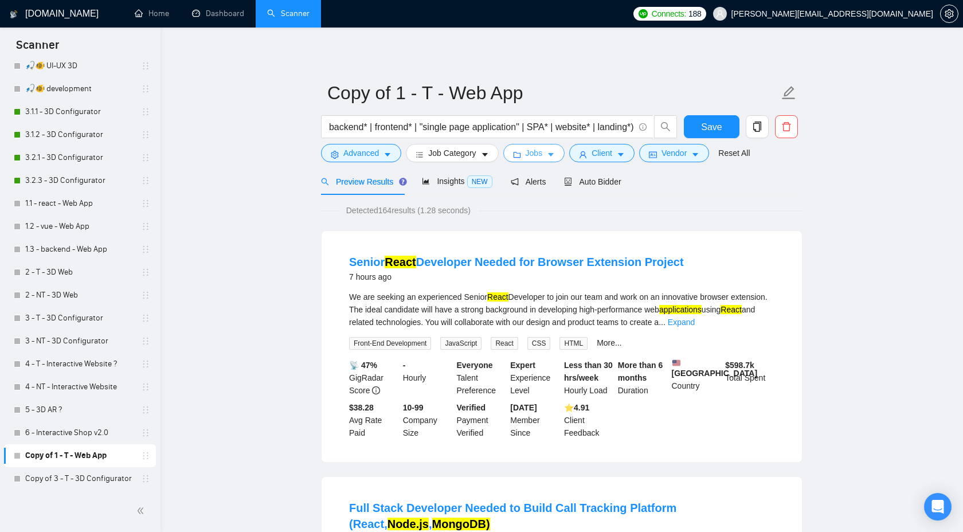
click at [548, 152] on button "Jobs" at bounding box center [534, 153] width 62 height 18
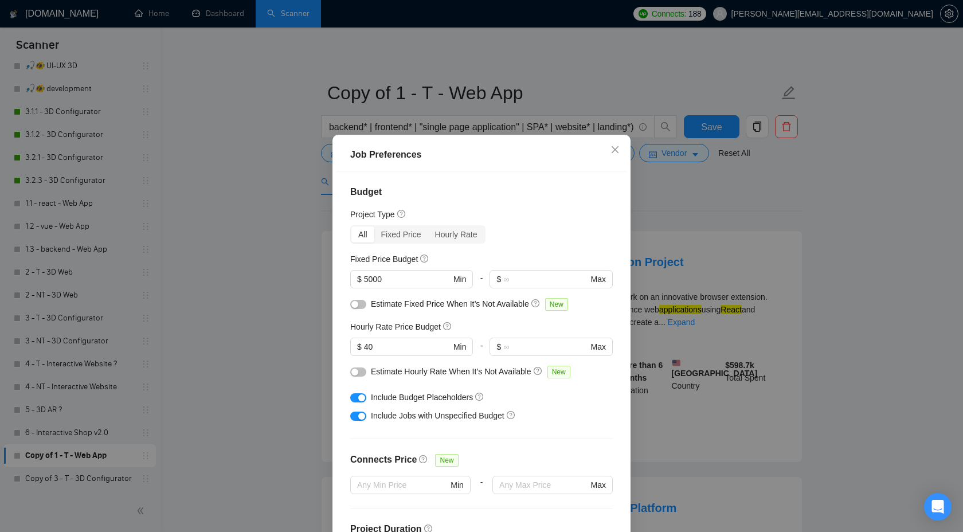
click at [359, 398] on div "button" at bounding box center [361, 397] width 7 height 7
click at [360, 396] on button "button" at bounding box center [358, 397] width 16 height 9
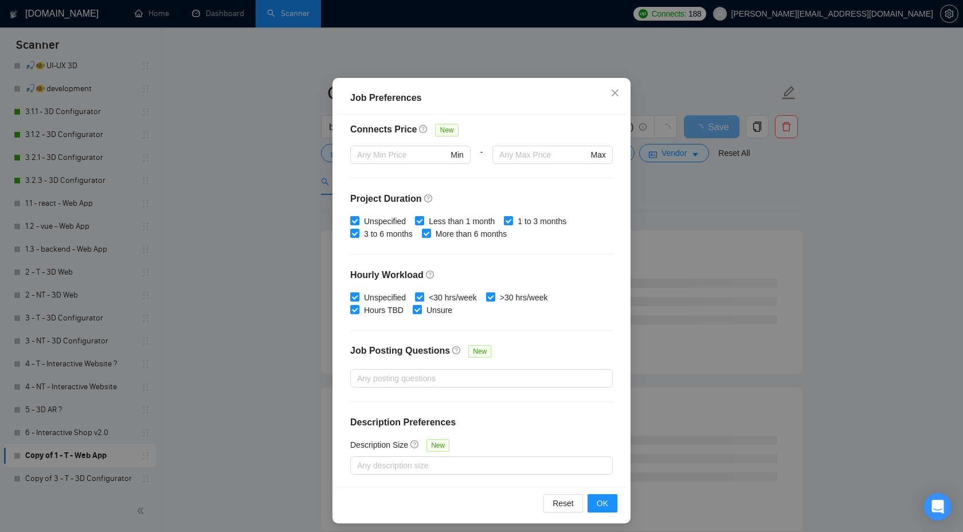
scroll to position [62, 0]
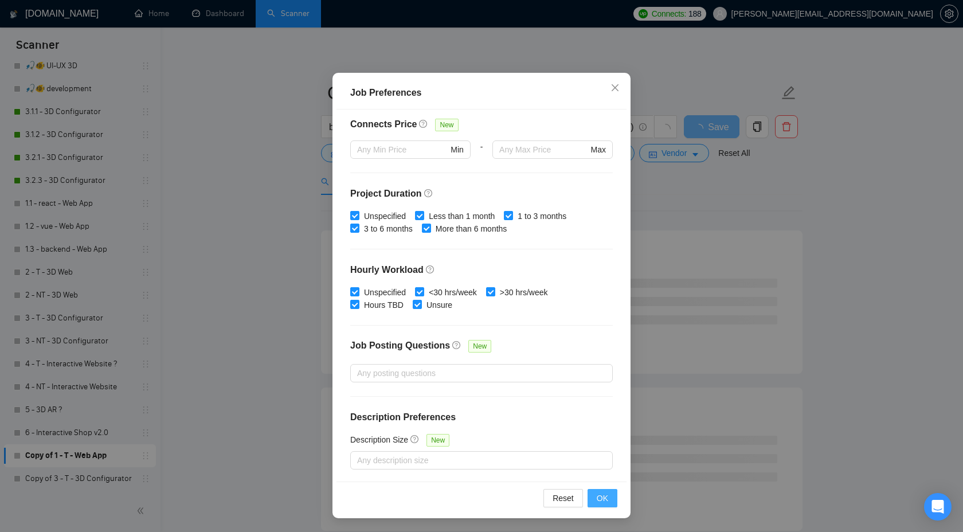
click at [604, 499] on span "OK" at bounding box center [601, 498] width 11 height 13
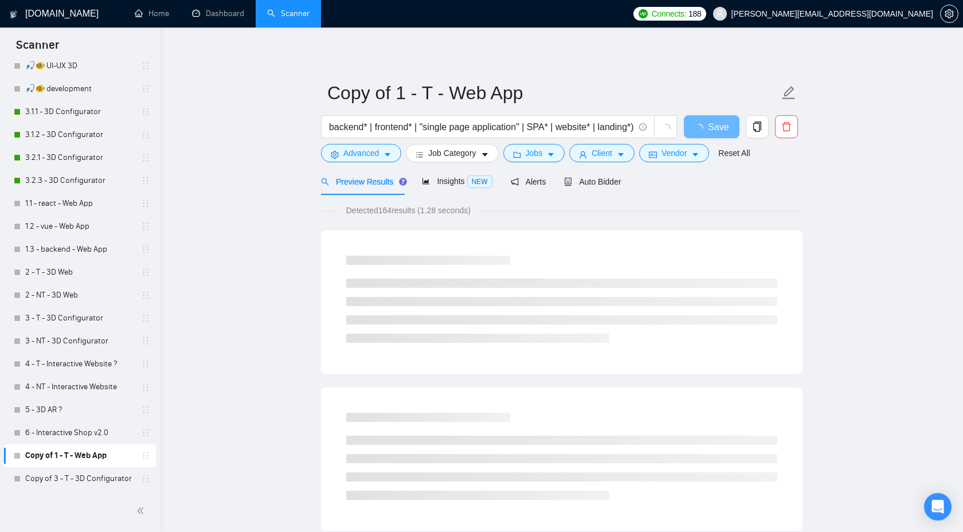
scroll to position [0, 0]
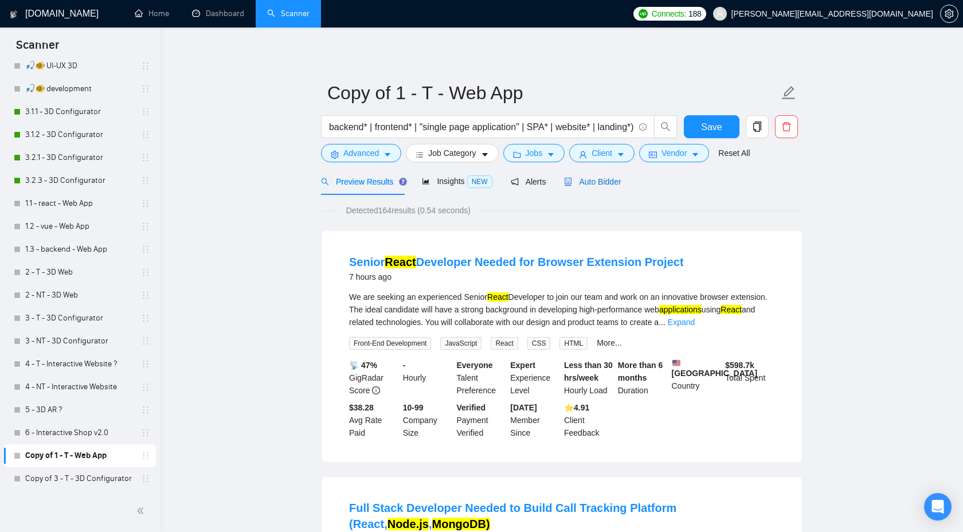
click at [603, 184] on span "Auto Bidder" at bounding box center [592, 181] width 57 height 9
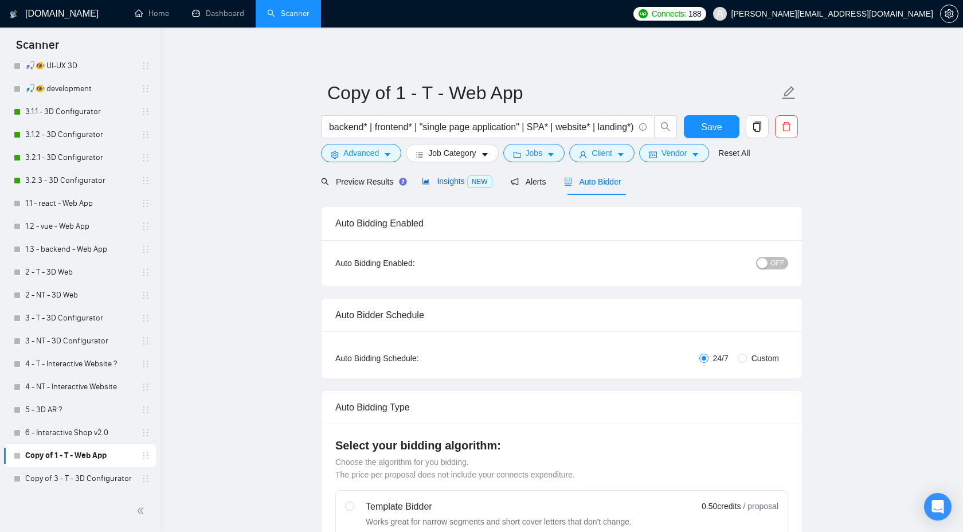
click at [458, 186] on div "Insights NEW" at bounding box center [457, 181] width 70 height 13
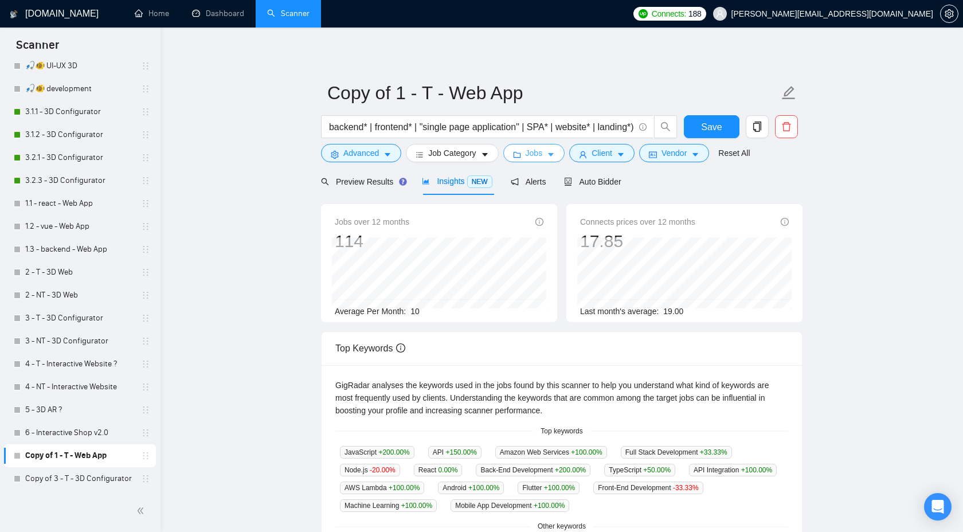
click at [536, 155] on span "Jobs" at bounding box center [533, 153] width 17 height 13
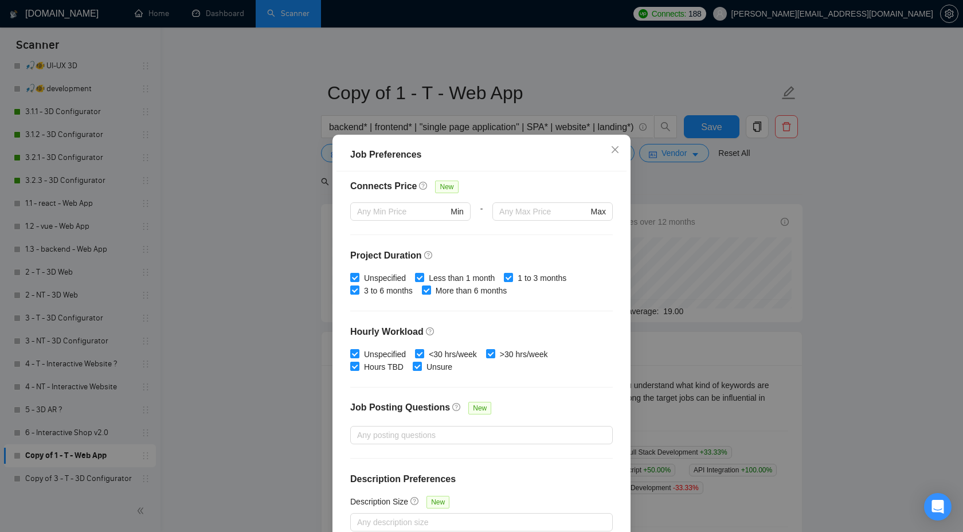
scroll to position [62, 0]
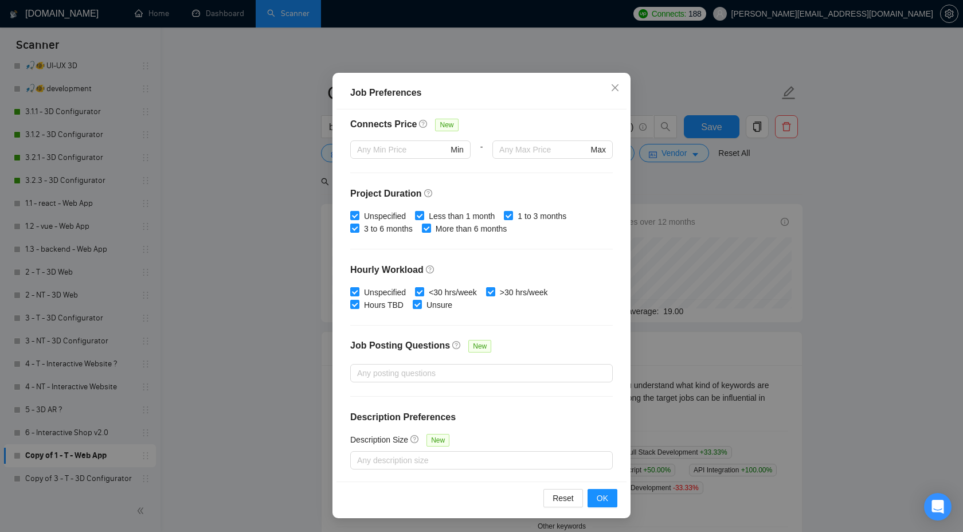
click at [751, 207] on div "Job Preferences Budget Project Type All Fixed Price Hourly Rate Fixed Price Bud…" at bounding box center [481, 266] width 963 height 532
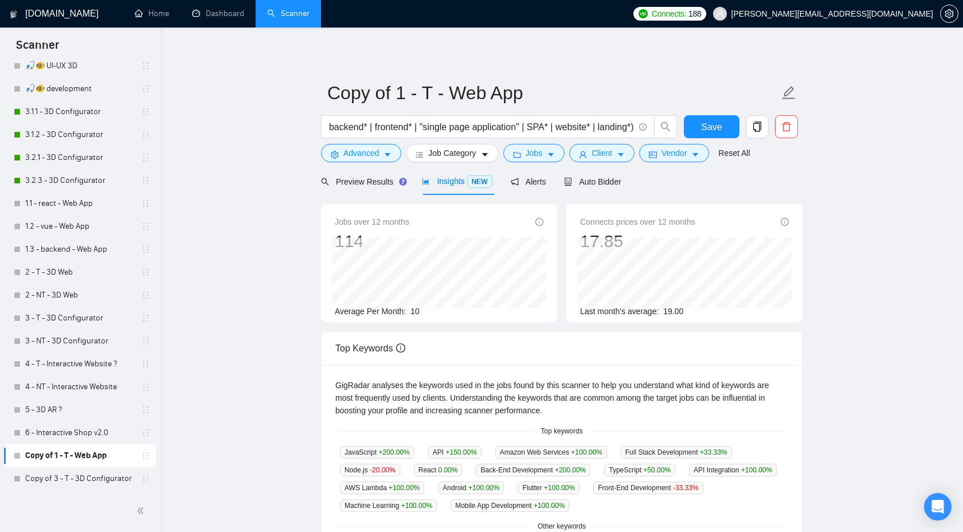
scroll to position [0, 0]
click at [600, 155] on span "Client" at bounding box center [601, 153] width 21 height 13
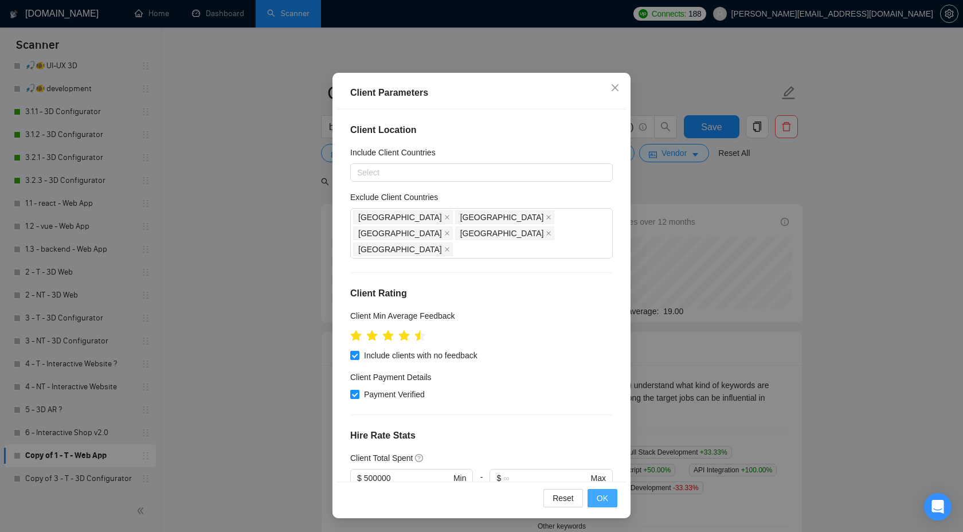
click at [599, 497] on span "OK" at bounding box center [601, 498] width 11 height 13
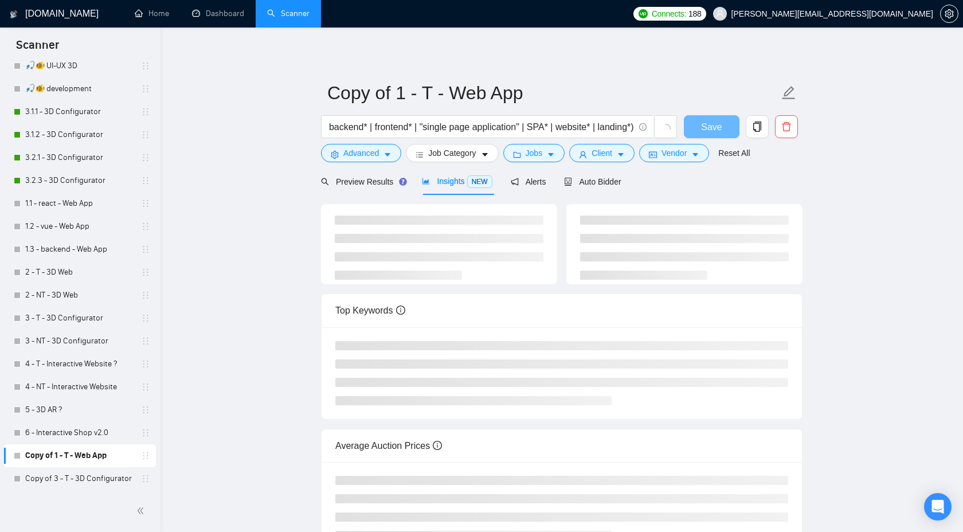
scroll to position [0, 0]
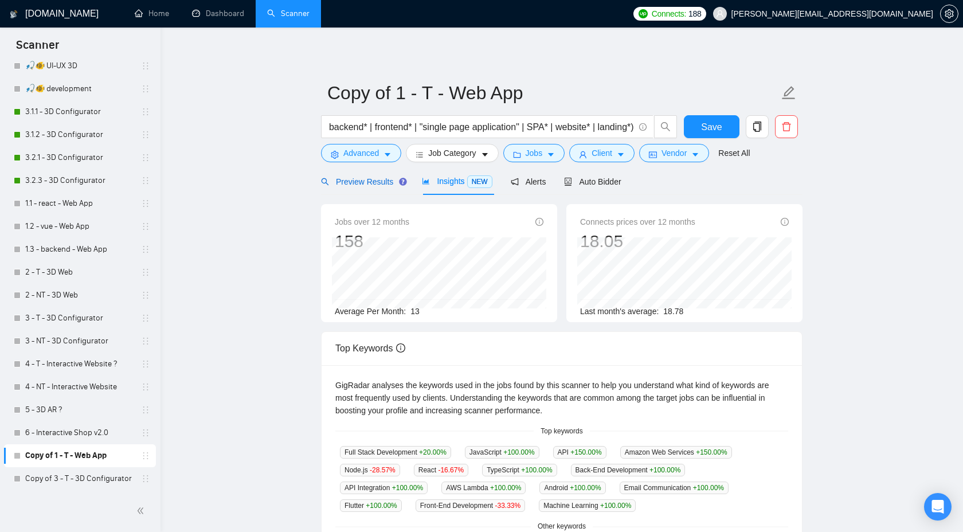
click at [372, 177] on span "Preview Results" at bounding box center [362, 181] width 83 height 9
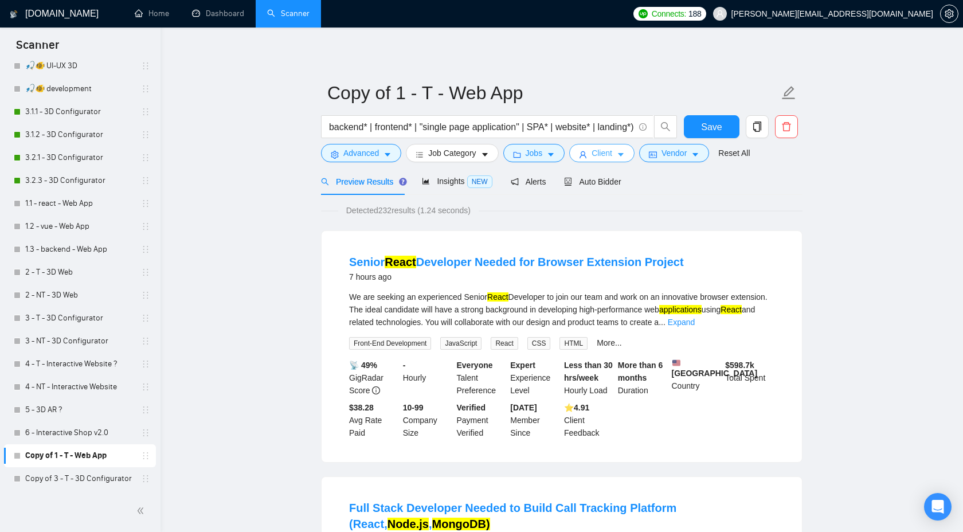
click at [594, 154] on button "Client" at bounding box center [601, 153] width 65 height 18
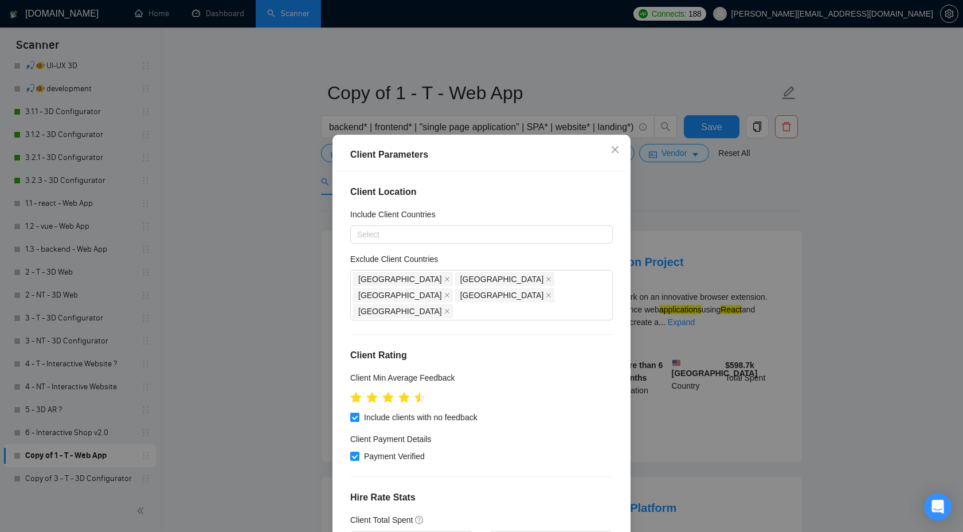
type input "3"
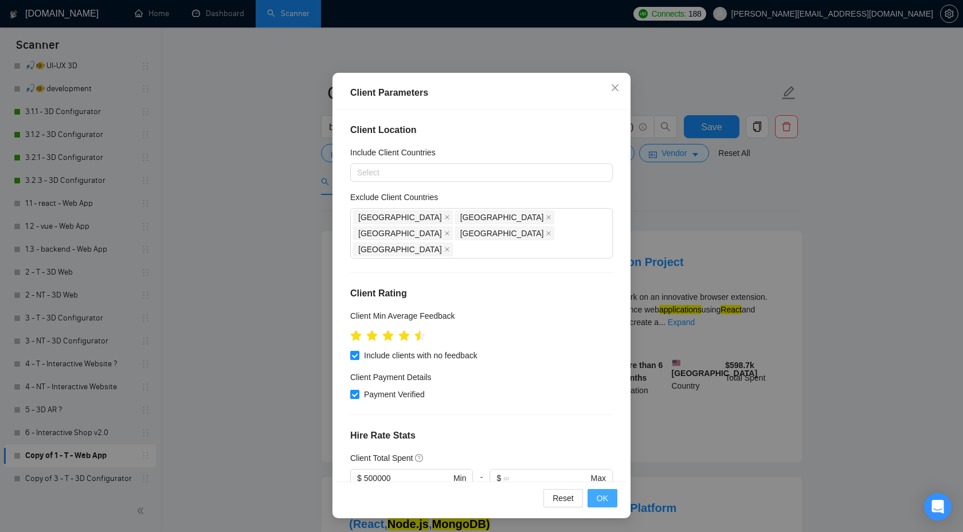
click at [598, 499] on span "OK" at bounding box center [601, 498] width 11 height 13
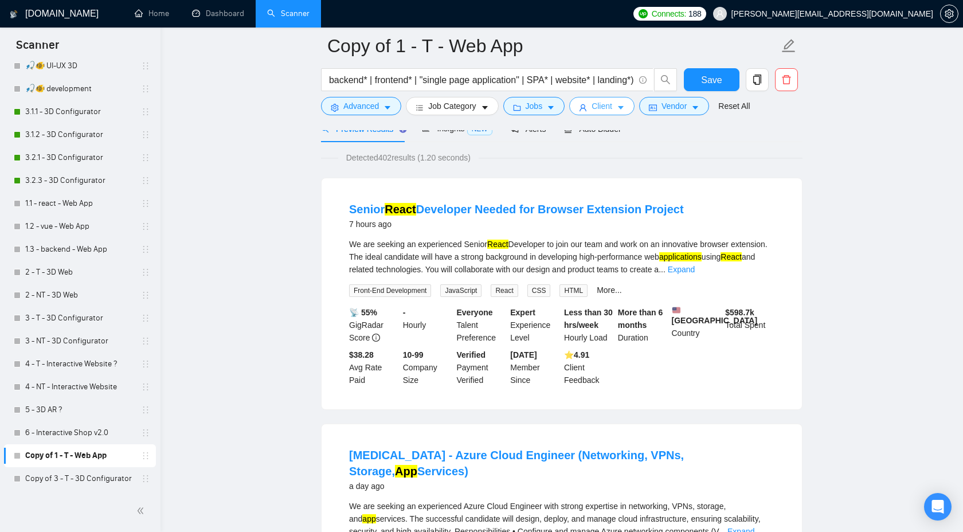
scroll to position [299, 0]
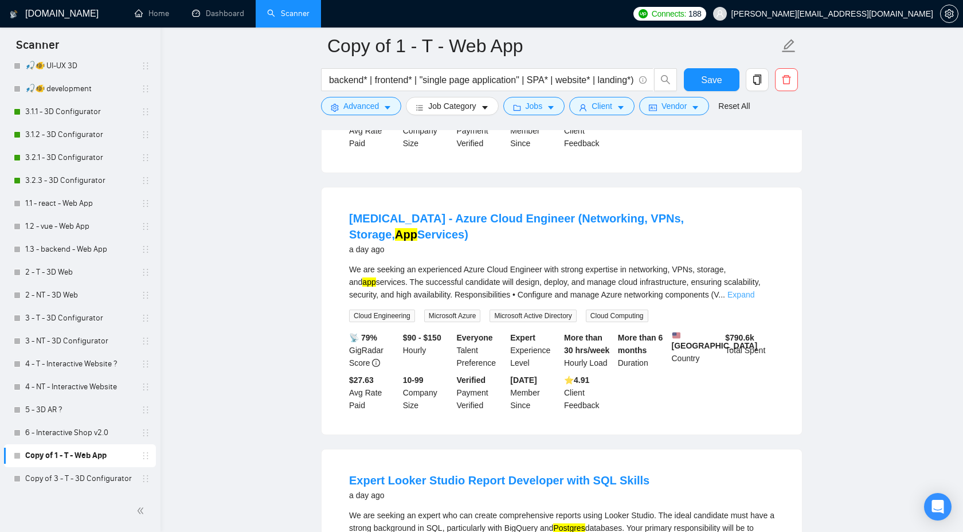
click at [754, 290] on link "Expand" at bounding box center [740, 294] width 27 height 9
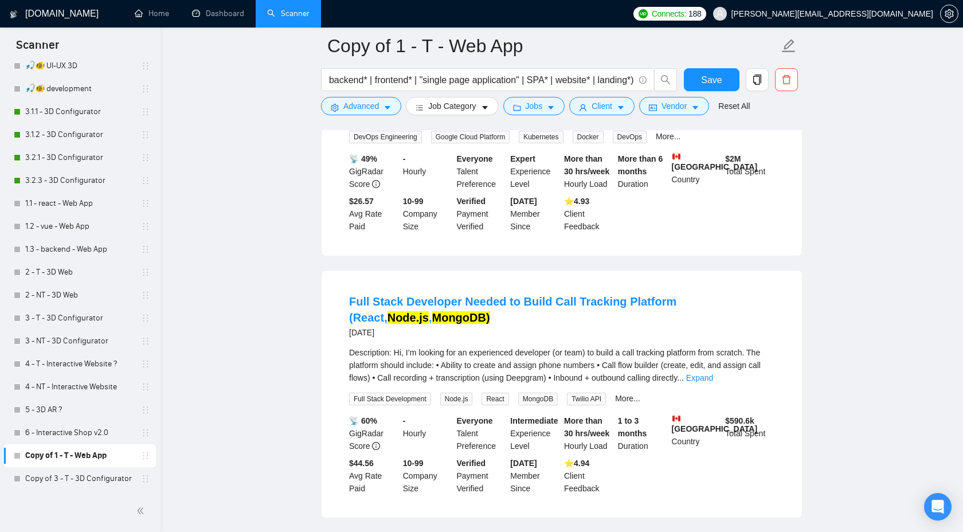
scroll to position [1078, 0]
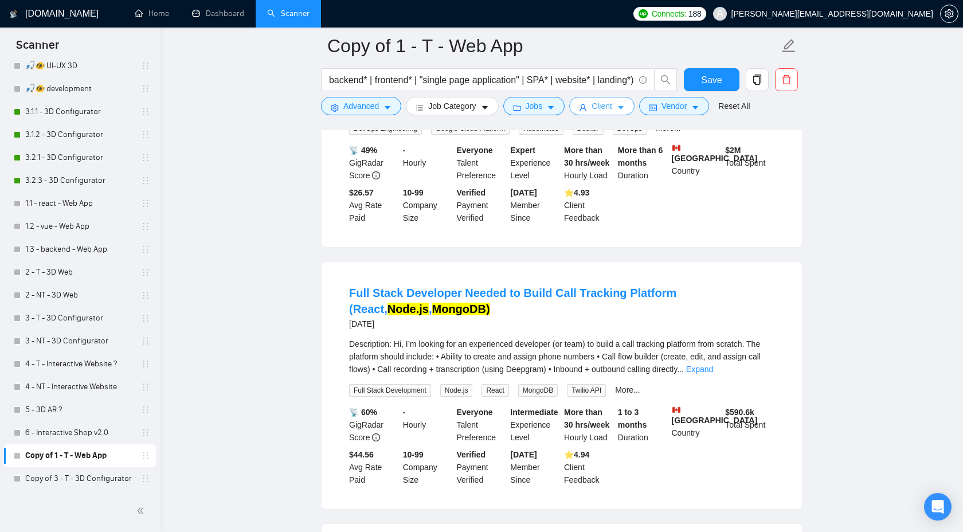
click at [602, 108] on span "Client" at bounding box center [601, 106] width 21 height 13
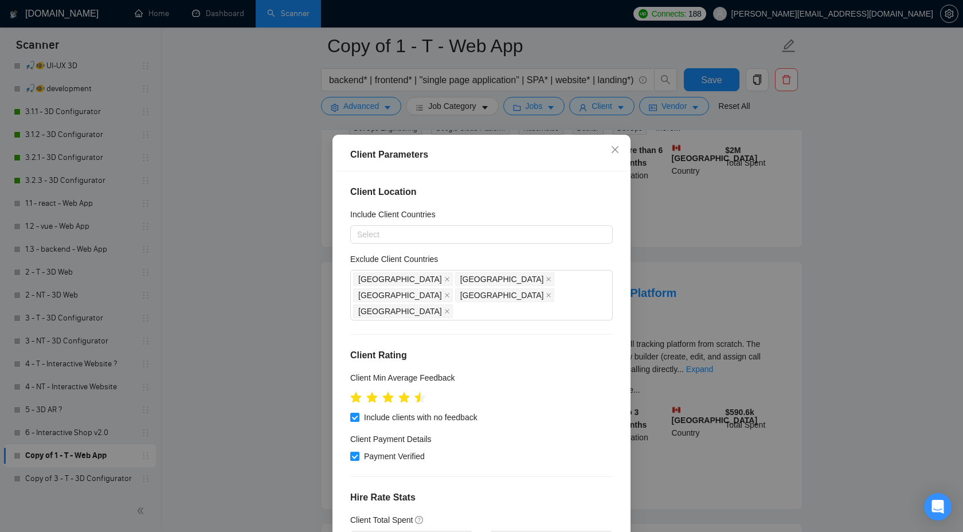
drag, startPoint x: 385, startPoint y: 285, endPoint x: 340, endPoint y: 284, distance: 44.7
click at [340, 284] on div "Client Location Include Client Countries Select Exclude Client Countries [GEOGR…" at bounding box center [481, 357] width 290 height 372
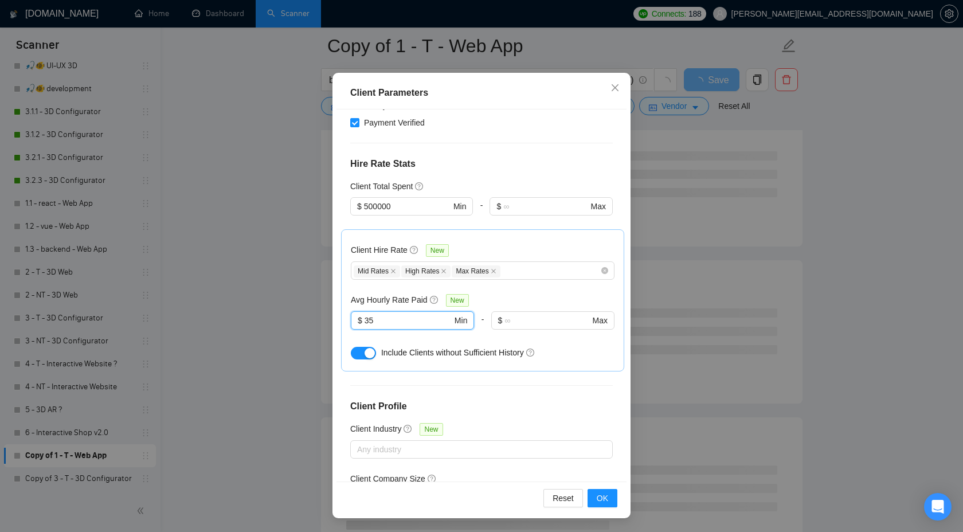
scroll to position [234, 0]
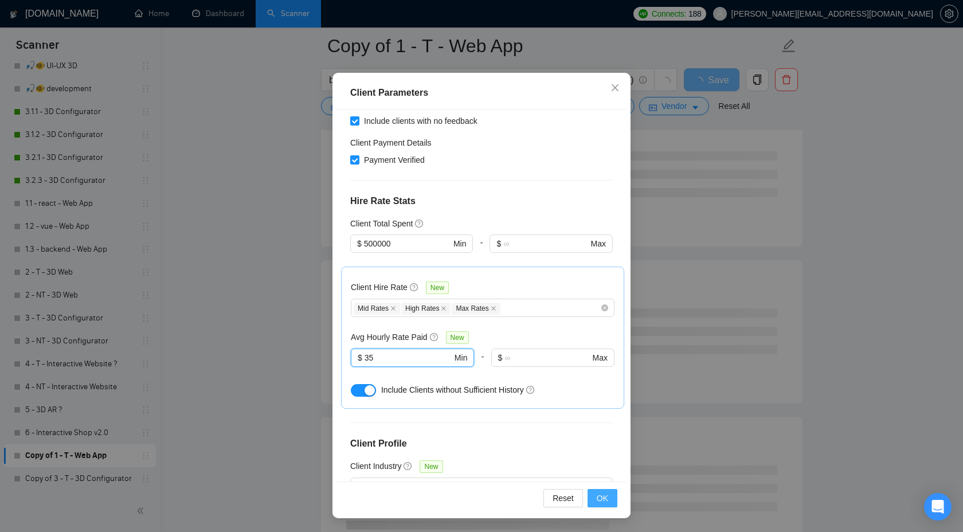
type input "35"
click at [597, 494] on span "OK" at bounding box center [601, 498] width 11 height 13
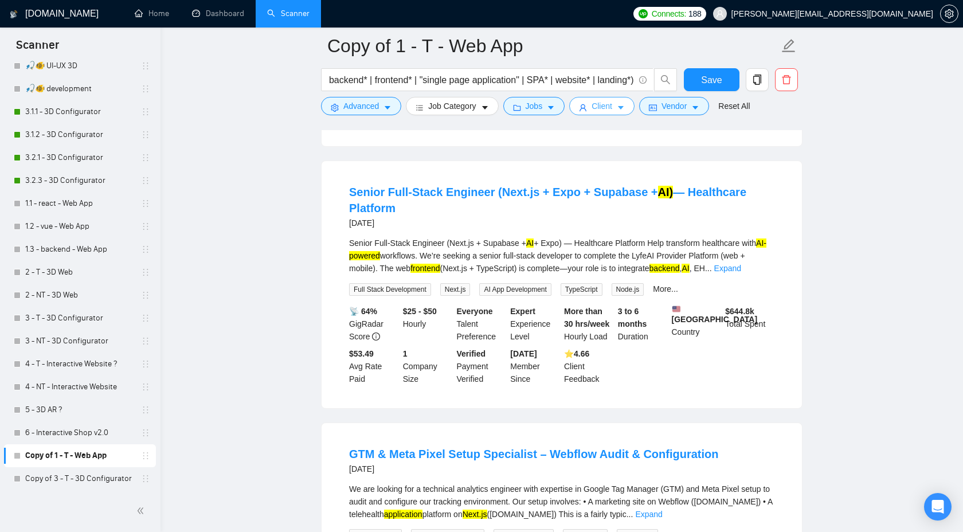
scroll to position [0, 0]
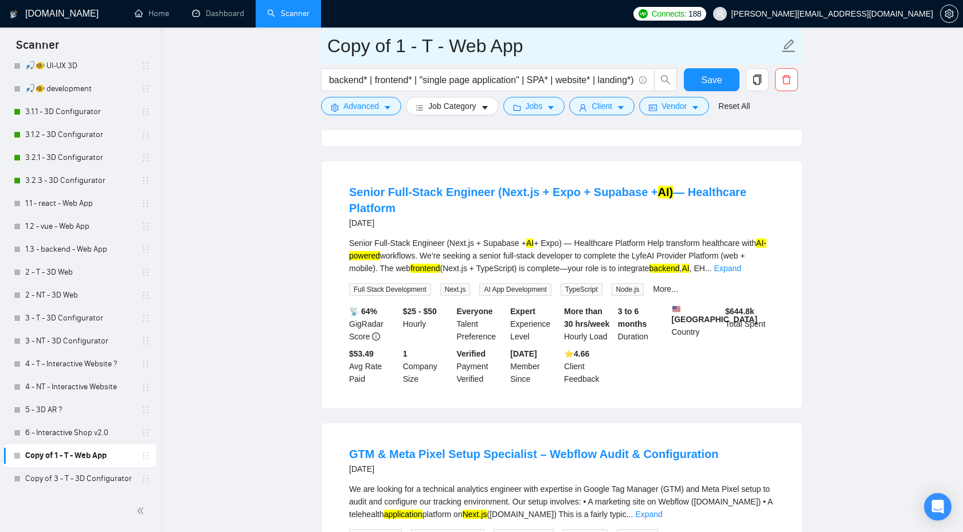
drag, startPoint x: 401, startPoint y: 48, endPoint x: 336, endPoint y: 46, distance: 64.8
click at [336, 47] on input "Copy of 1 - T - Web App" at bounding box center [552, 46] width 451 height 29
click at [405, 47] on input "Copy of 1 - T - Web App" at bounding box center [552, 46] width 451 height 29
drag, startPoint x: 397, startPoint y: 49, endPoint x: 314, endPoint y: 49, distance: 83.1
click at [314, 49] on main "Copy of 1 - T - Web App (react* | next.js | nextjs | next,js | vue* | nuxt* | T…" at bounding box center [561, 317] width 765 height 2698
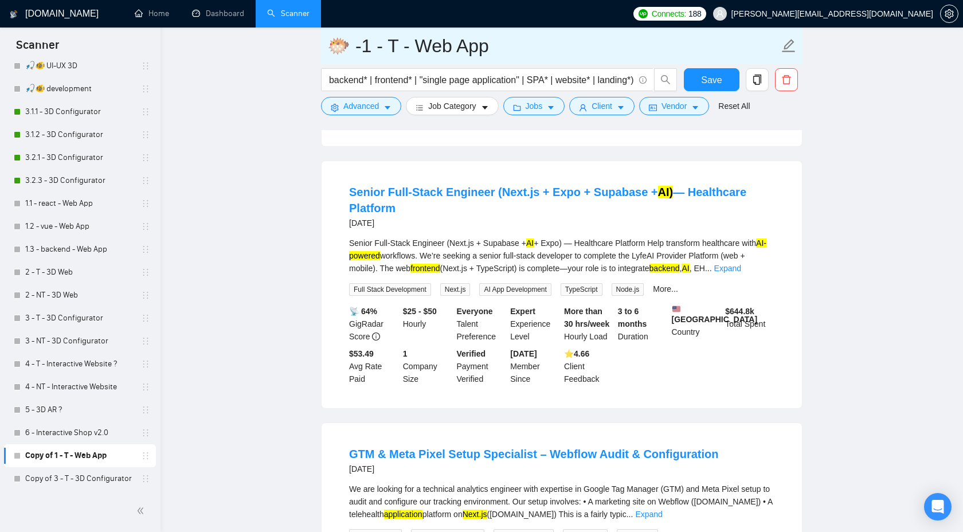
drag, startPoint x: 406, startPoint y: 46, endPoint x: 378, endPoint y: 45, distance: 28.7
click at [378, 45] on input "🐡 -1 - T - Web App" at bounding box center [552, 46] width 451 height 29
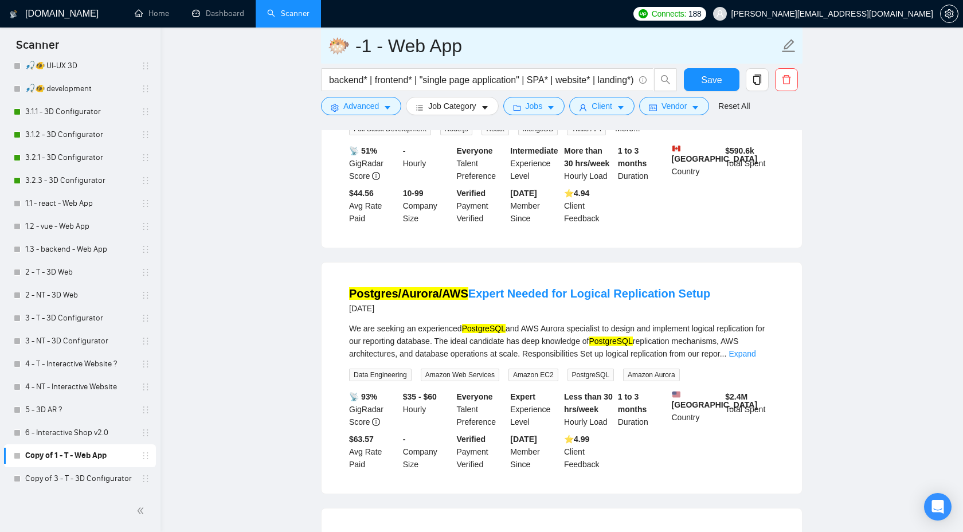
scroll to position [302, 0]
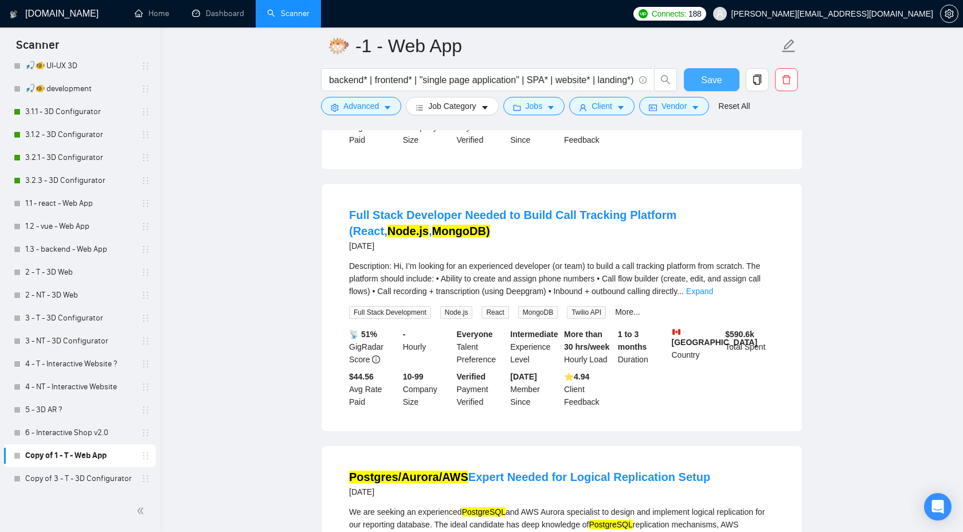
click at [708, 82] on span "Save" at bounding box center [711, 80] width 21 height 14
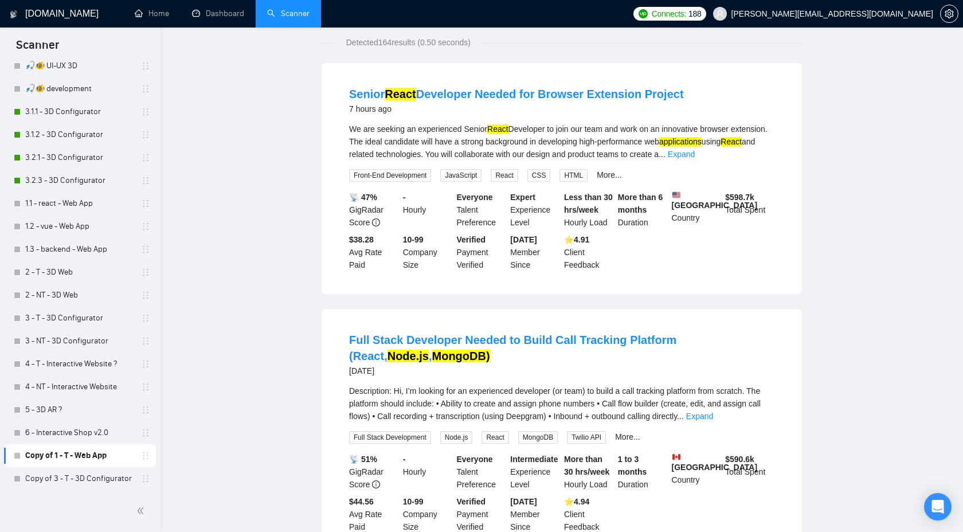
scroll to position [0, 0]
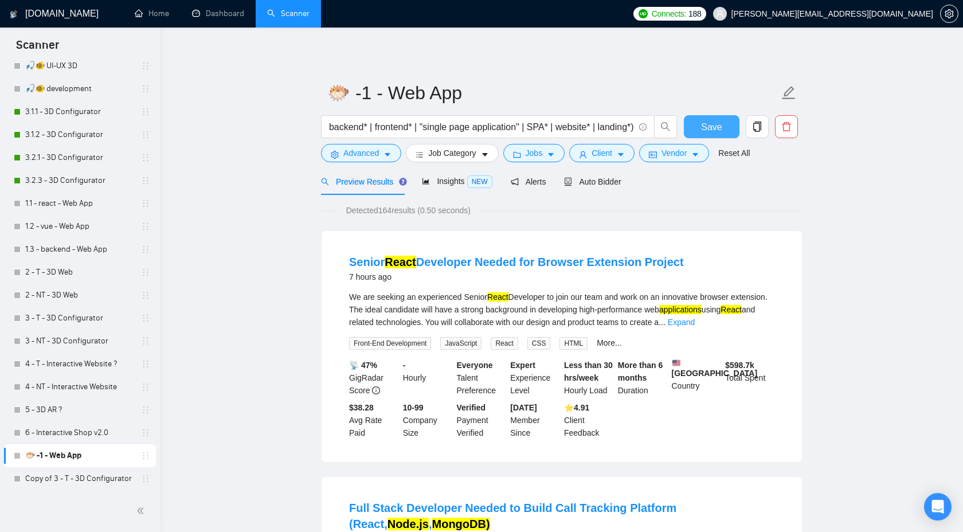
click at [707, 134] on button "Save" at bounding box center [712, 126] width 56 height 23
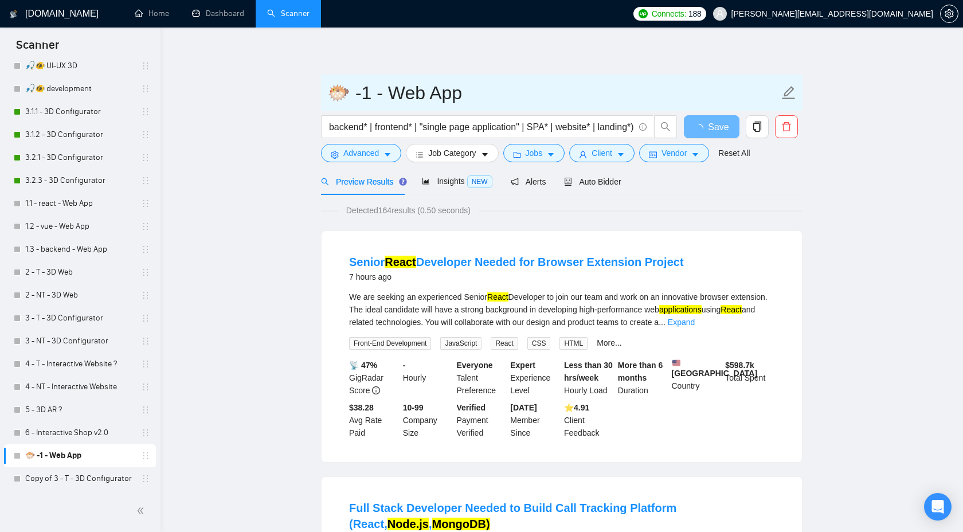
click at [354, 98] on input "🐡 -1 - Web App" at bounding box center [552, 92] width 451 height 29
click at [349, 93] on input "🐡 -1 - Web App" at bounding box center [552, 92] width 451 height 29
click at [365, 94] on input "🐡 -1 - Web App" at bounding box center [552, 92] width 451 height 29
type input "🐡 - 1 - Web App"
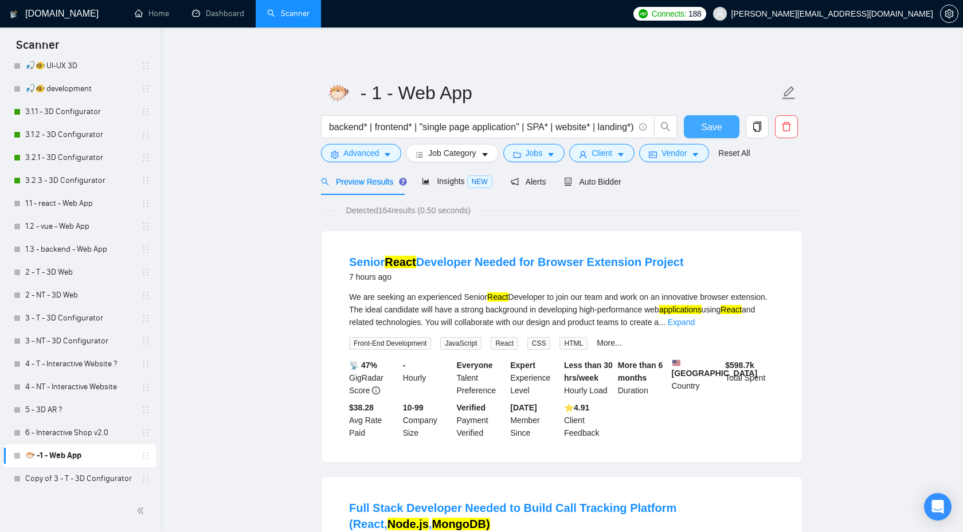
click at [702, 122] on span "Save" at bounding box center [711, 127] width 21 height 14
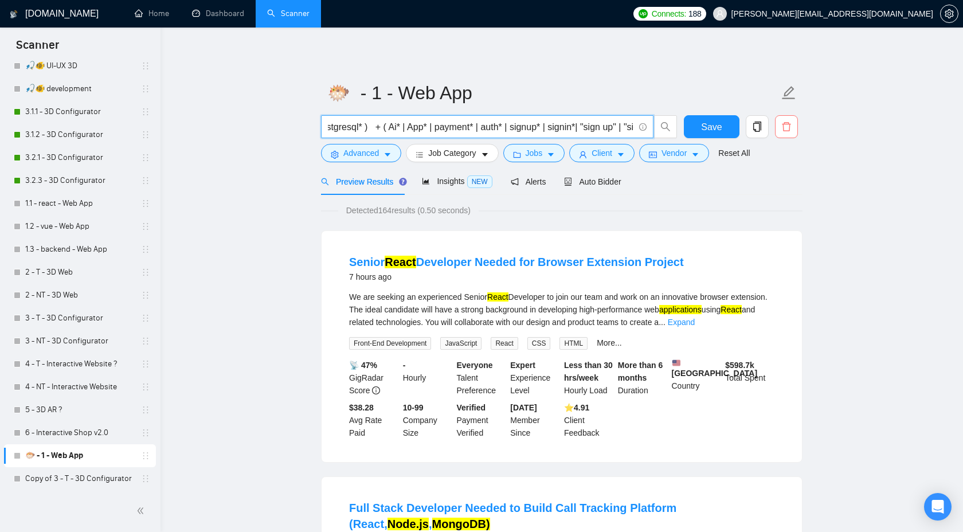
scroll to position [0, 1439]
drag, startPoint x: 398, startPoint y: 129, endPoint x: 776, endPoint y: 125, distance: 378.2
click at [778, 125] on div "(react* | next.js | nextjs | next,js | vue* | nuxt* | Tailwind* | svelte* | nod…" at bounding box center [559, 129] width 481 height 29
paste input "| "online platform" | subscription* | checkout* | "booking system""
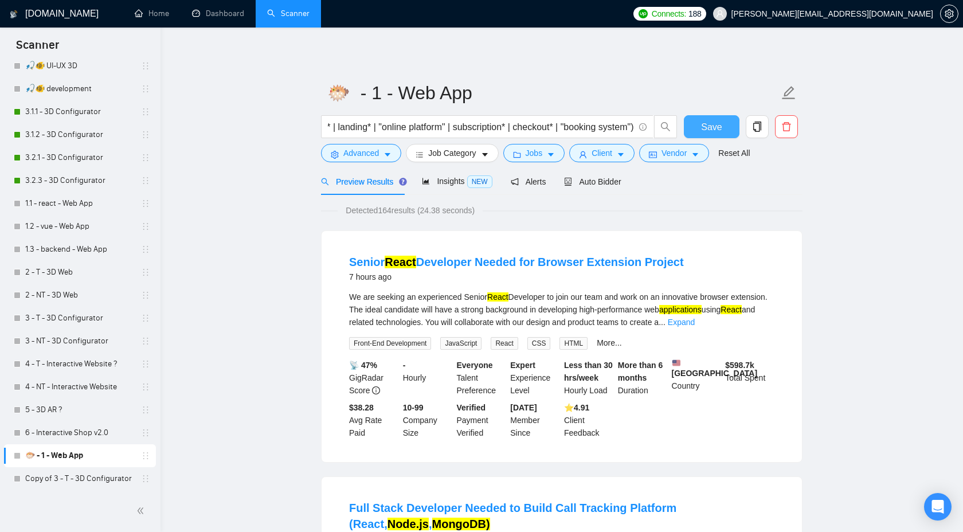
click at [703, 128] on span "Save" at bounding box center [711, 127] width 21 height 14
drag, startPoint x: 468, startPoint y: 128, endPoint x: 743, endPoint y: 128, distance: 275.0
click at [743, 129] on div "(react* | next.js | nextjs | next,js | vue* | nuxt* | Tailwind* | svelte* | nod…" at bounding box center [559, 129] width 481 height 29
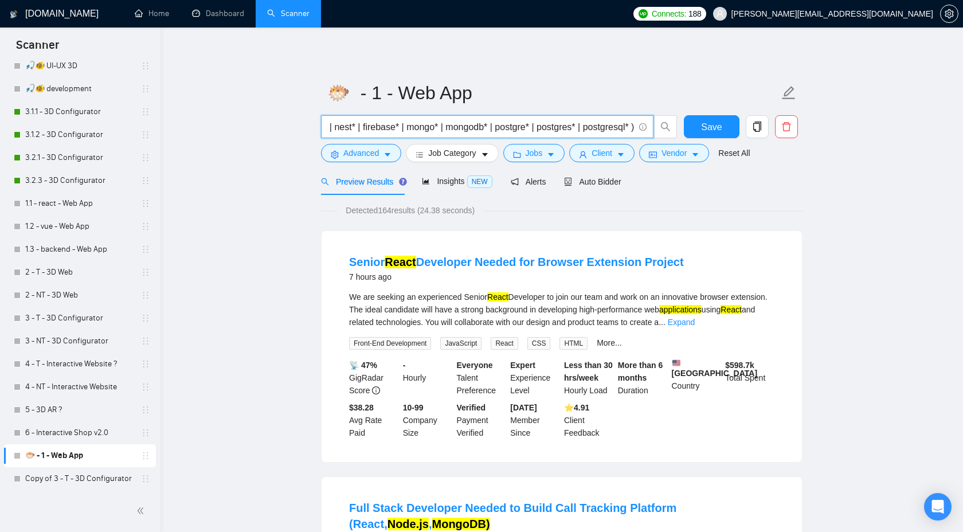
scroll to position [0, 465]
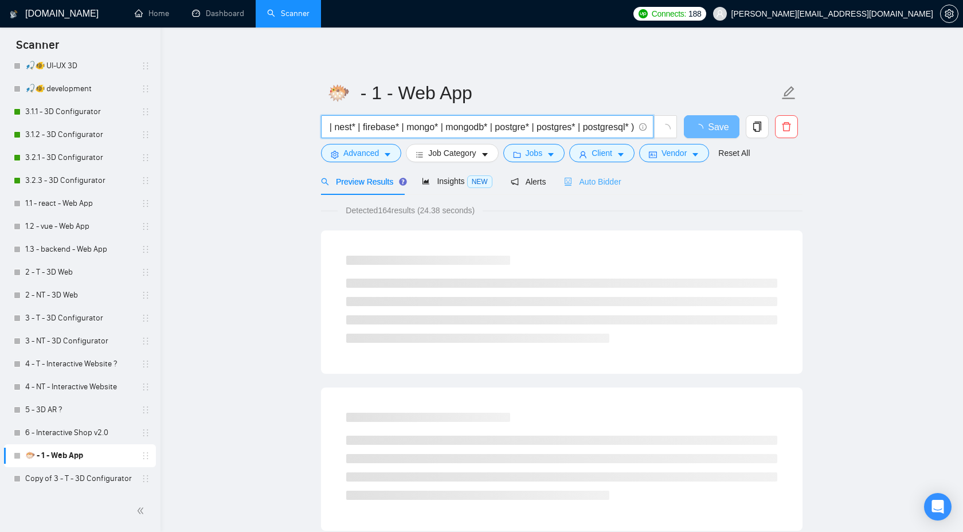
type input "(react* | next.js | nextjs | next,js | vue* | nuxt* | Tailwind* | svelte* | nod…"
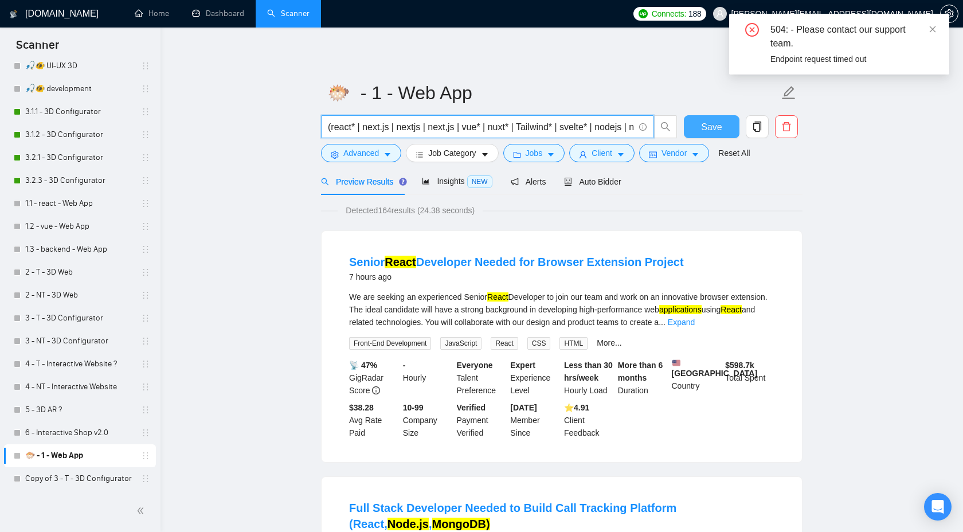
click at [706, 120] on span "Save" at bounding box center [711, 127] width 21 height 14
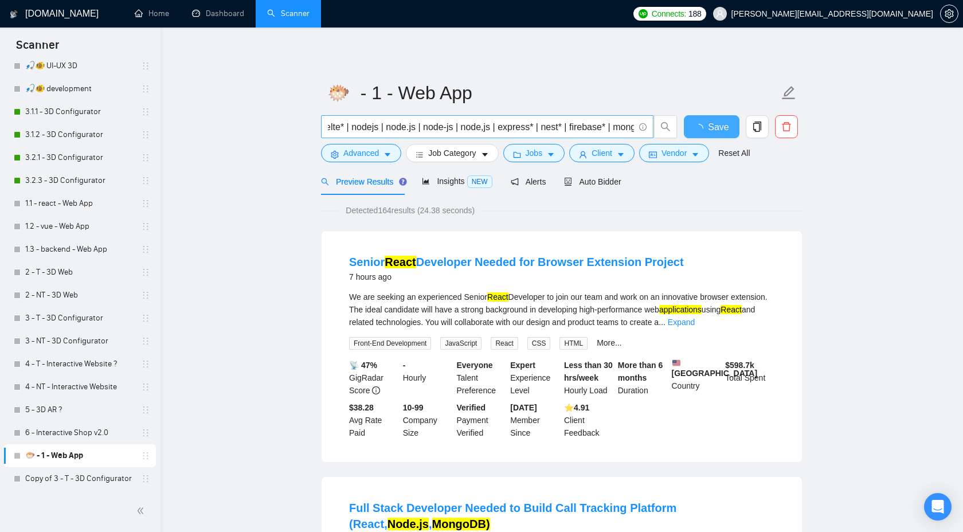
scroll to position [0, 465]
click at [727, 132] on button "Save" at bounding box center [712, 126] width 56 height 23
click at [445, 185] on span "Insights NEW" at bounding box center [457, 180] width 70 height 9
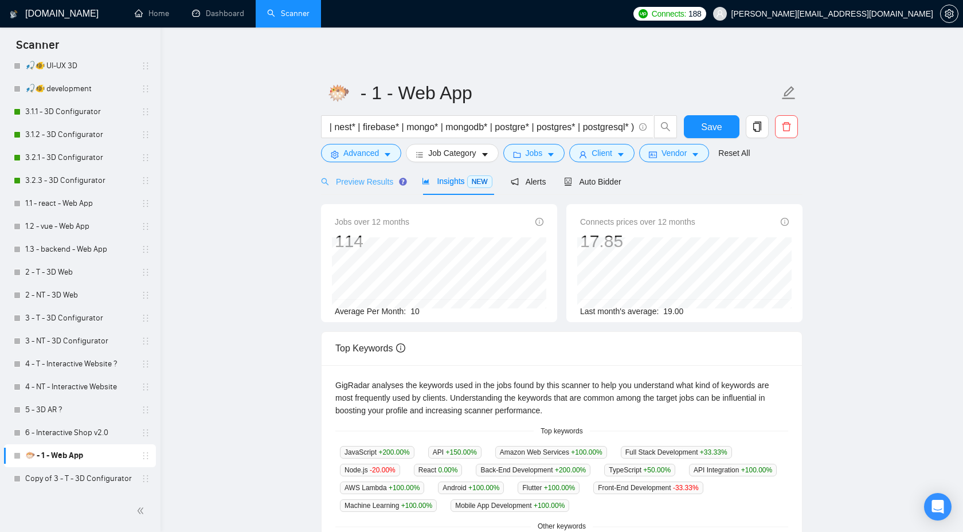
click at [367, 188] on div "Preview Results" at bounding box center [362, 181] width 83 height 27
